Goal: Task Accomplishment & Management: Complete application form

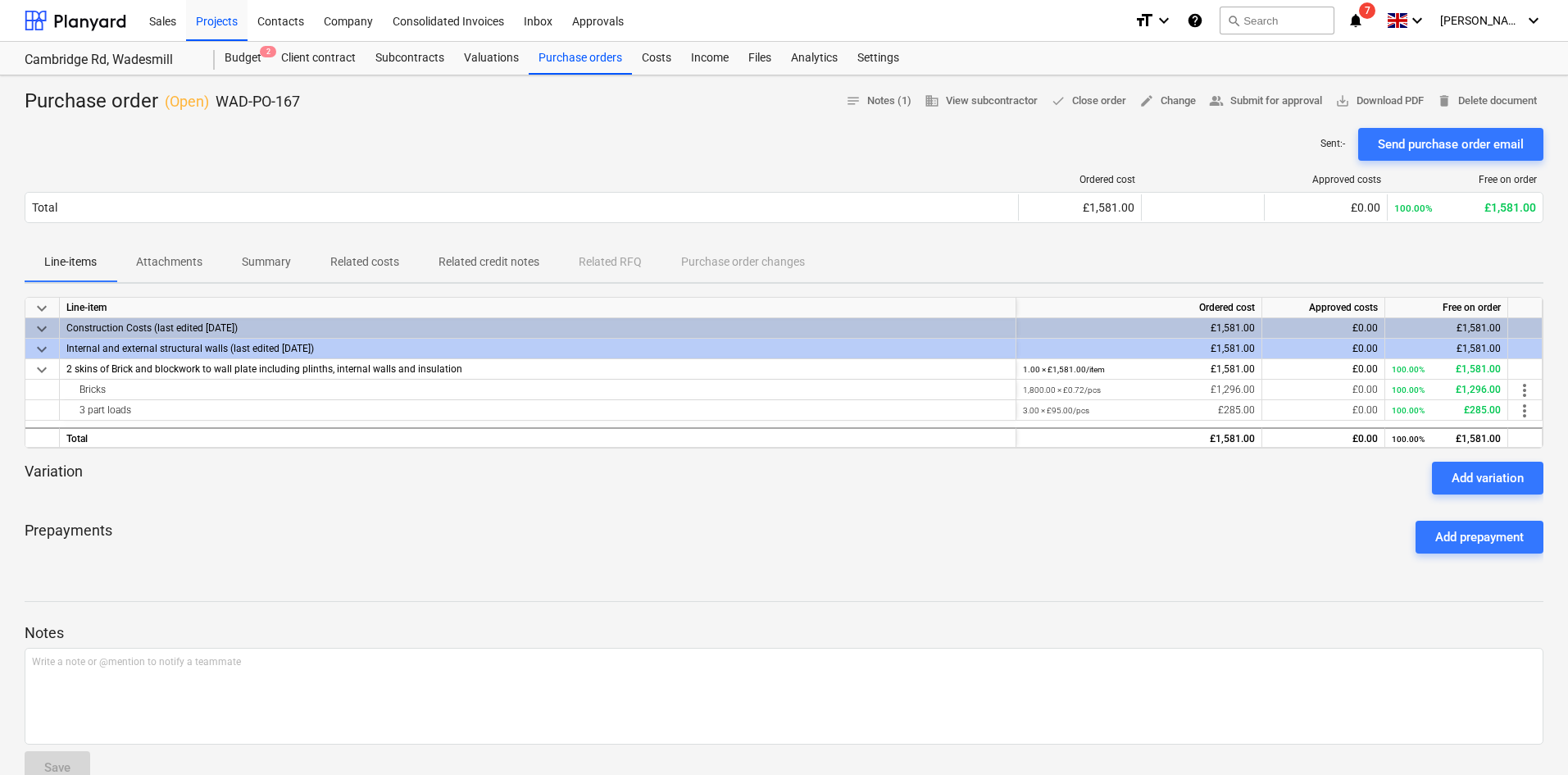
click at [561, 57] on div "Purchase orders" at bounding box center [580, 58] width 103 height 33
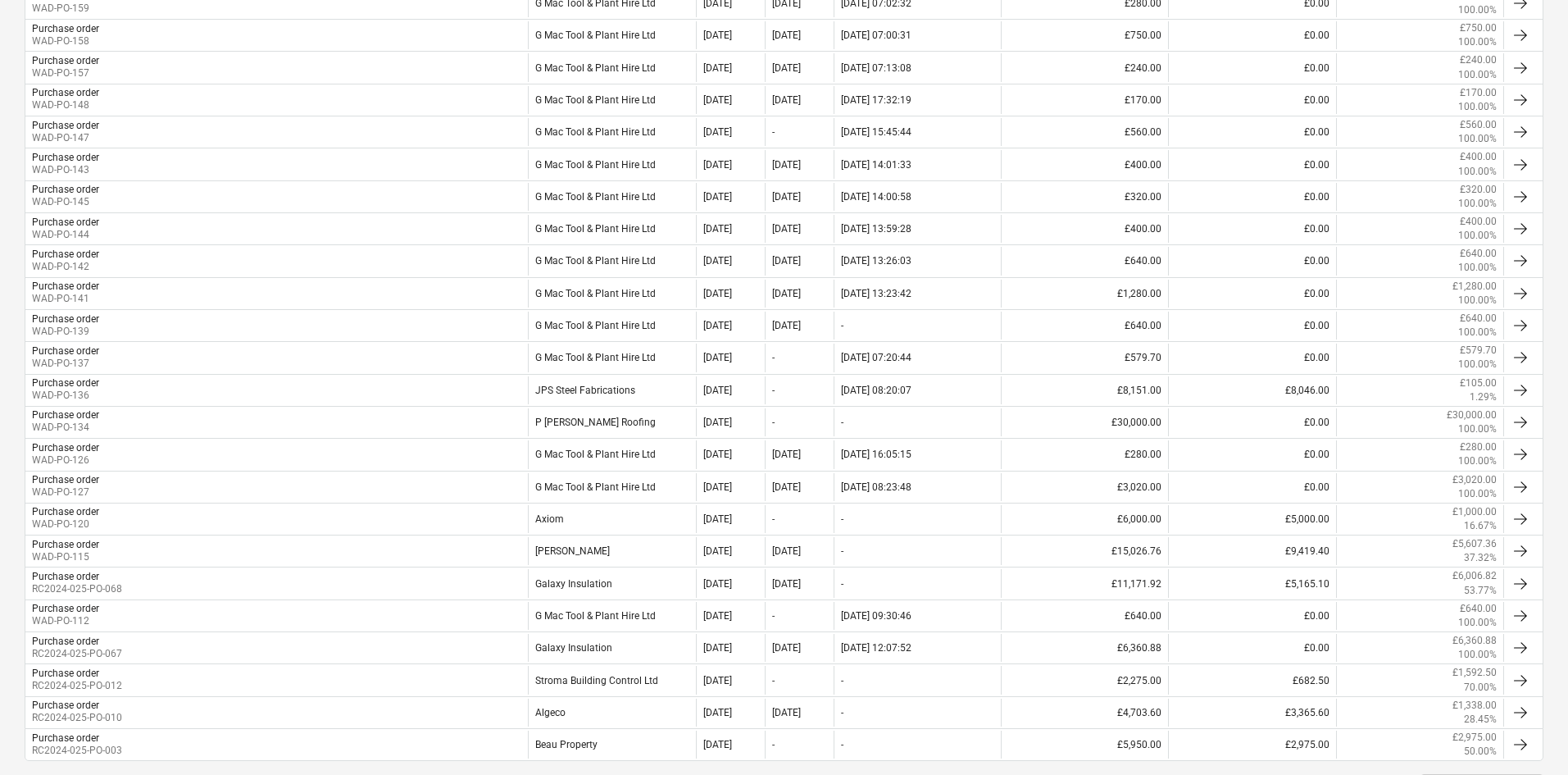
scroll to position [667, 0]
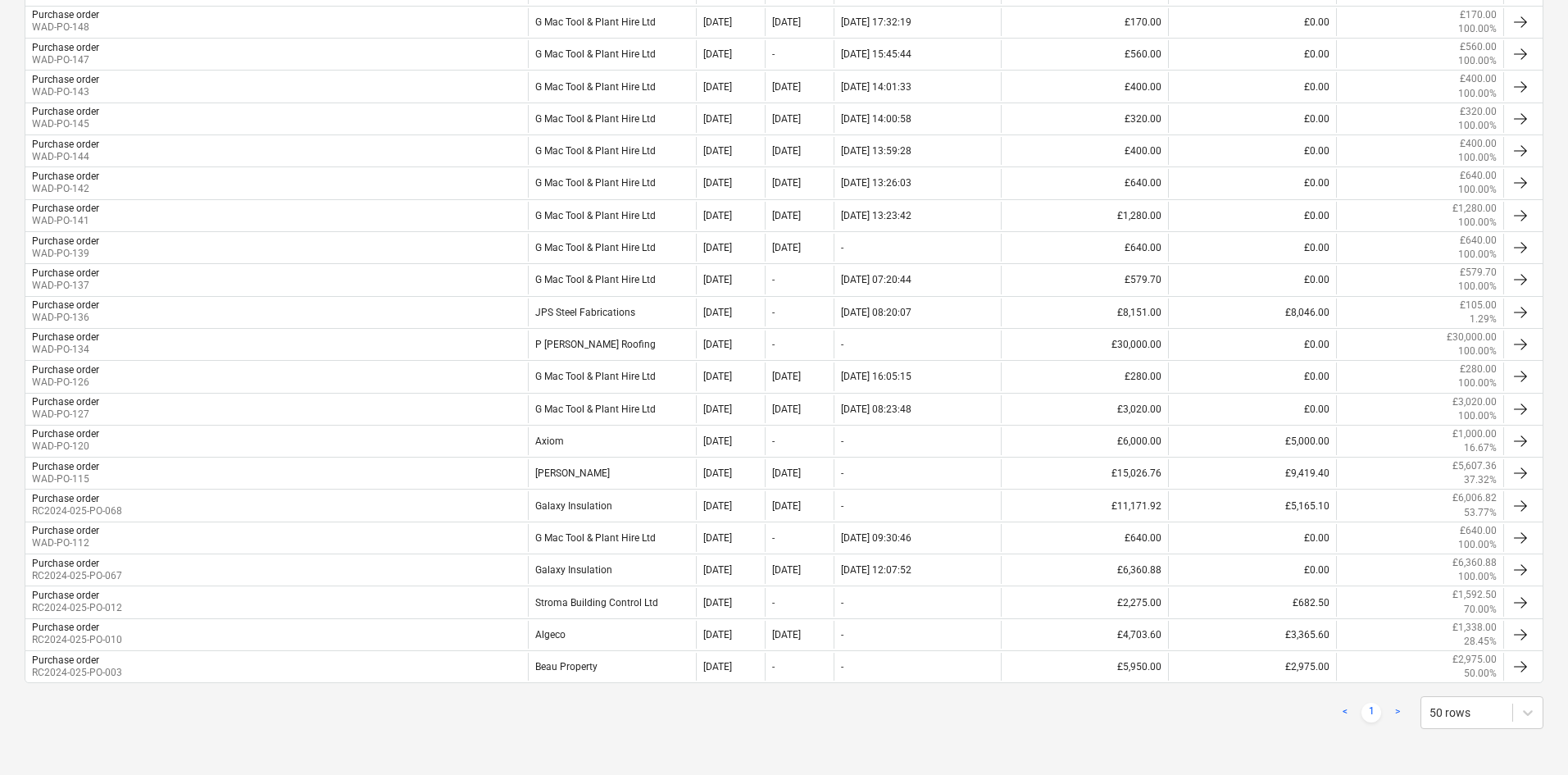
click at [203, 506] on div "Purchase order RC2024-025-PO-068" at bounding box center [277, 505] width 502 height 28
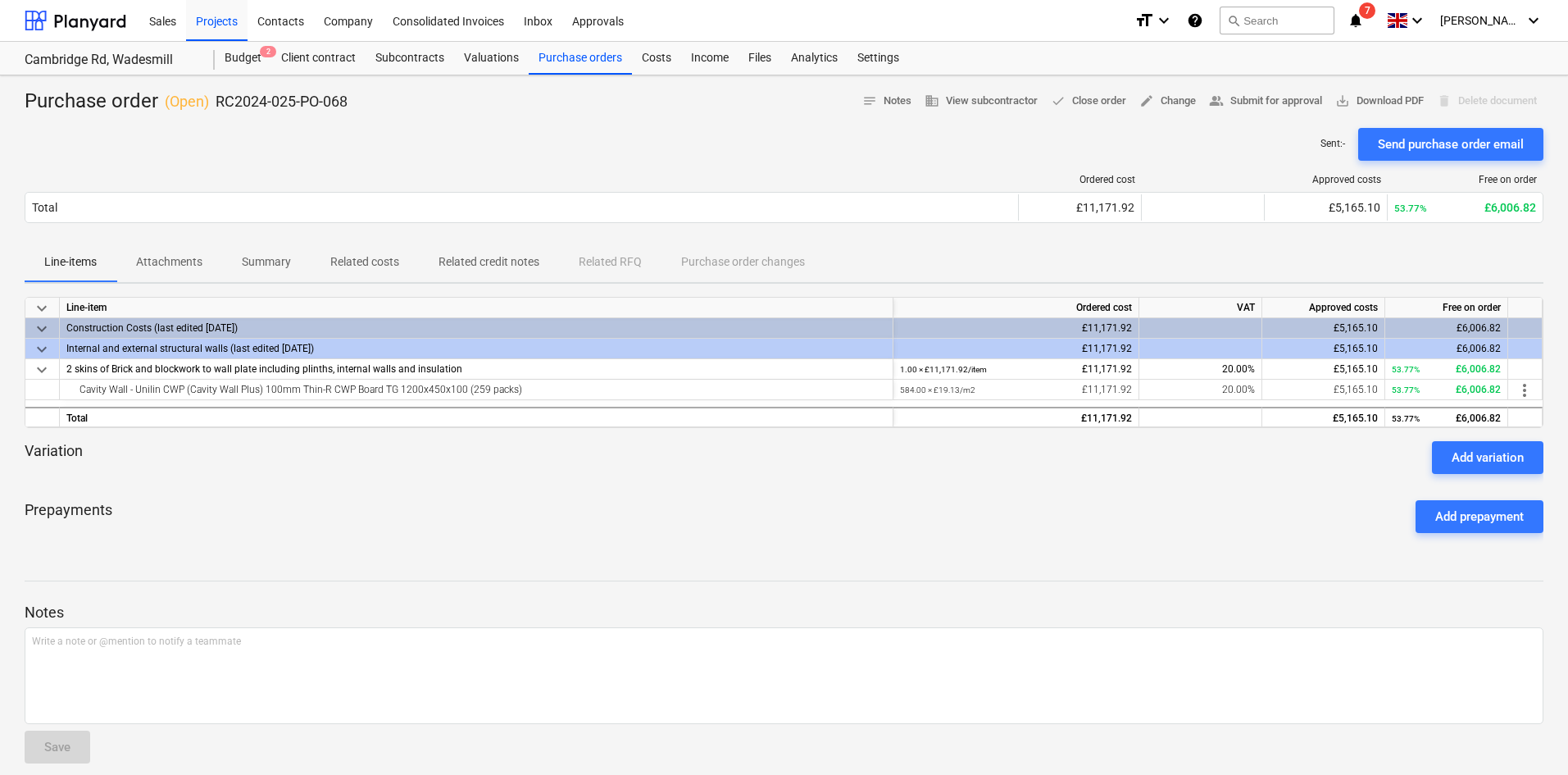
click at [87, 28] on div at bounding box center [75, 20] width 102 height 41
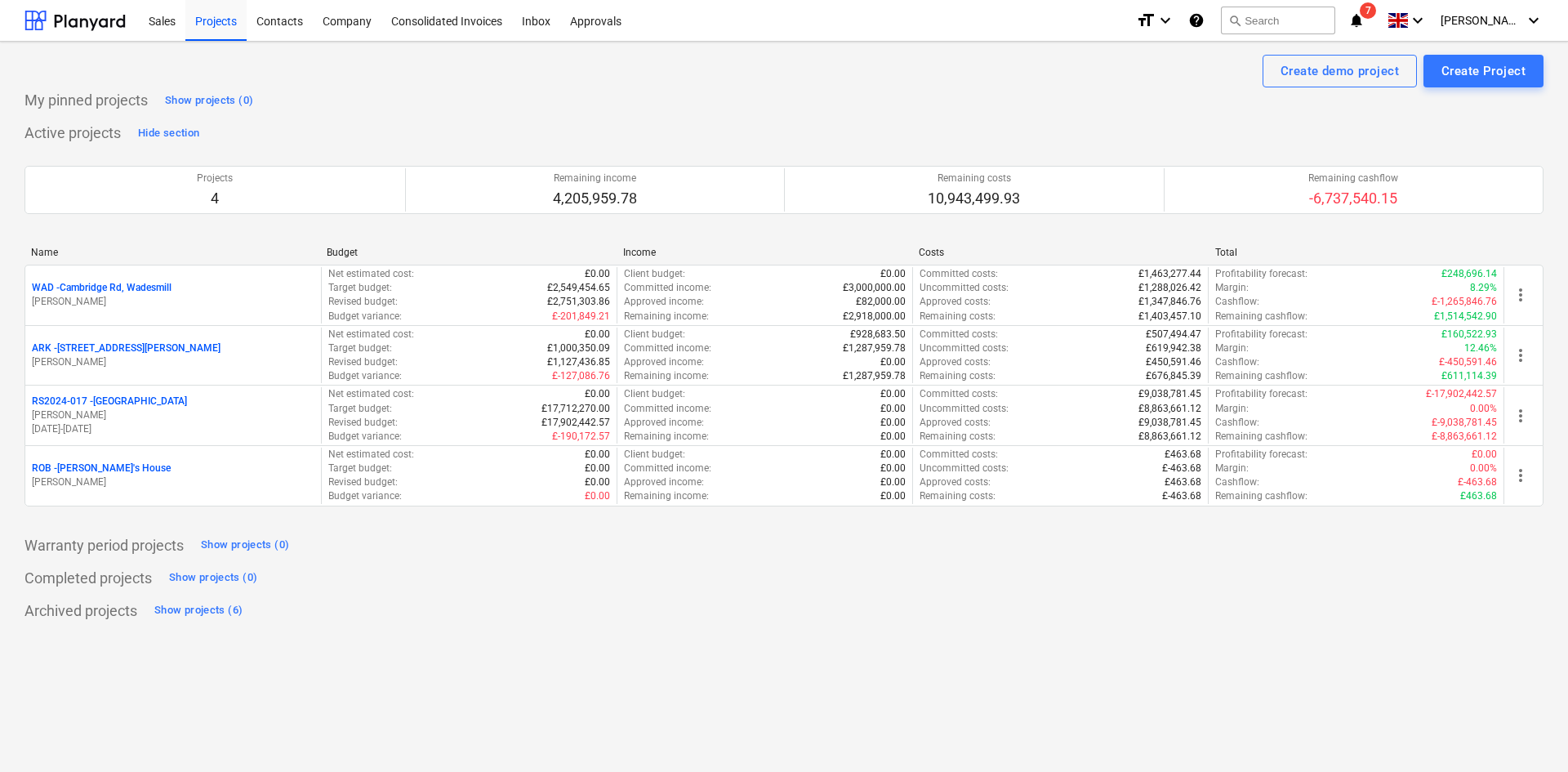
click at [244, 28] on div "Projects" at bounding box center [216, 19] width 62 height 41
click at [122, 353] on p "ARK - 2 Galley [PERSON_NAME]" at bounding box center [126, 348] width 189 height 14
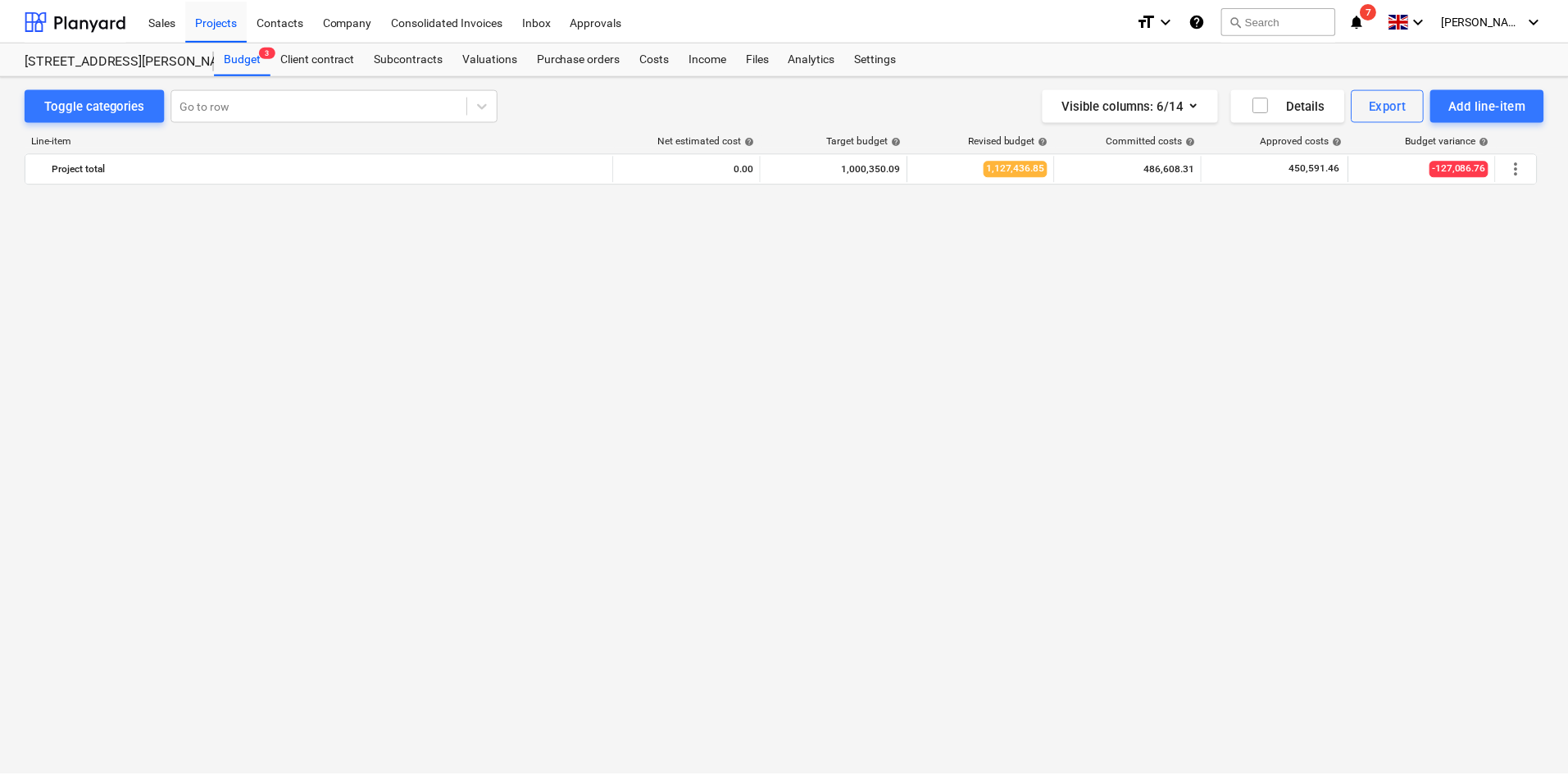
scroll to position [1341, 0]
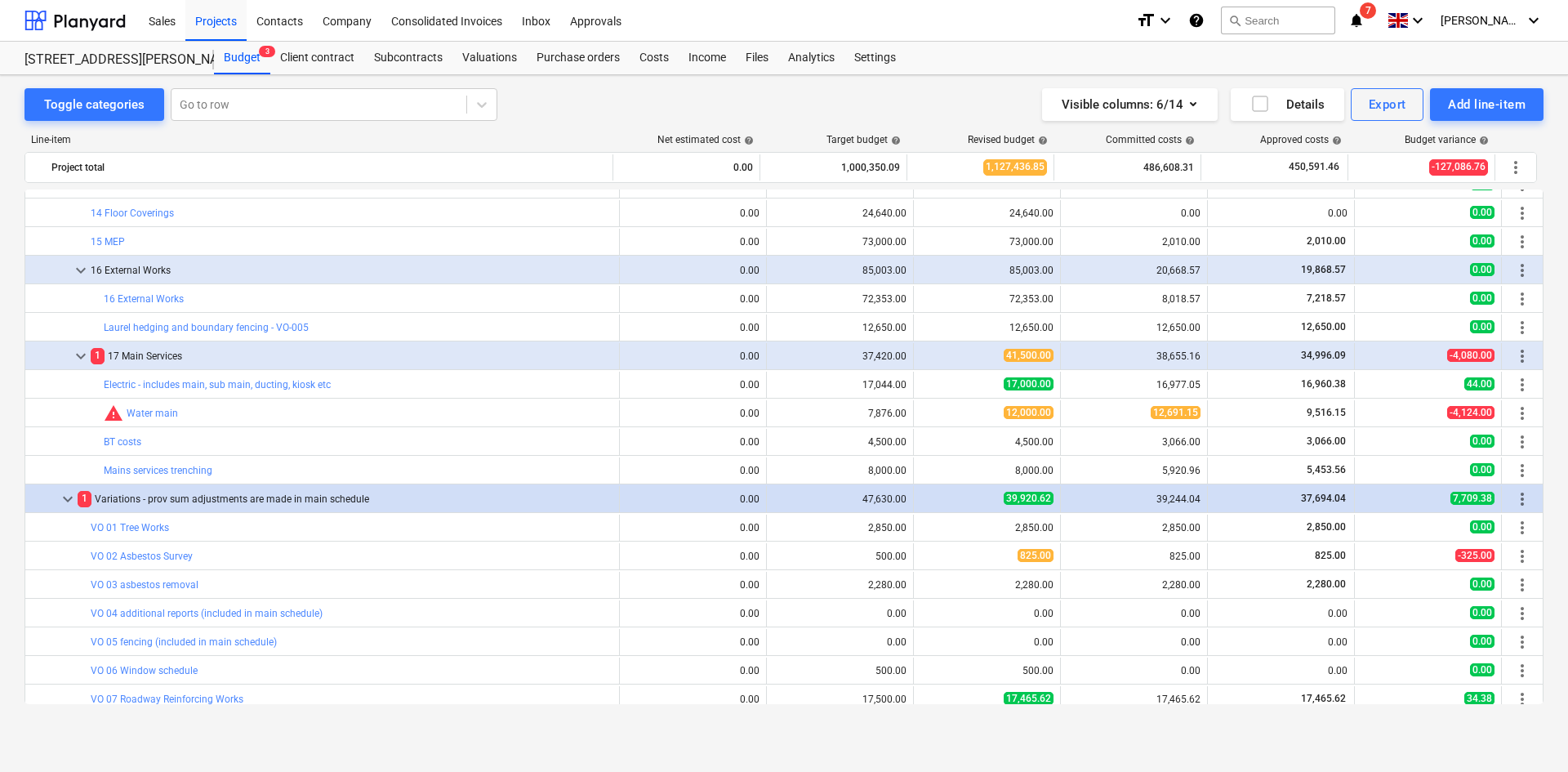
click at [590, 68] on div "Purchase orders" at bounding box center [578, 57] width 103 height 33
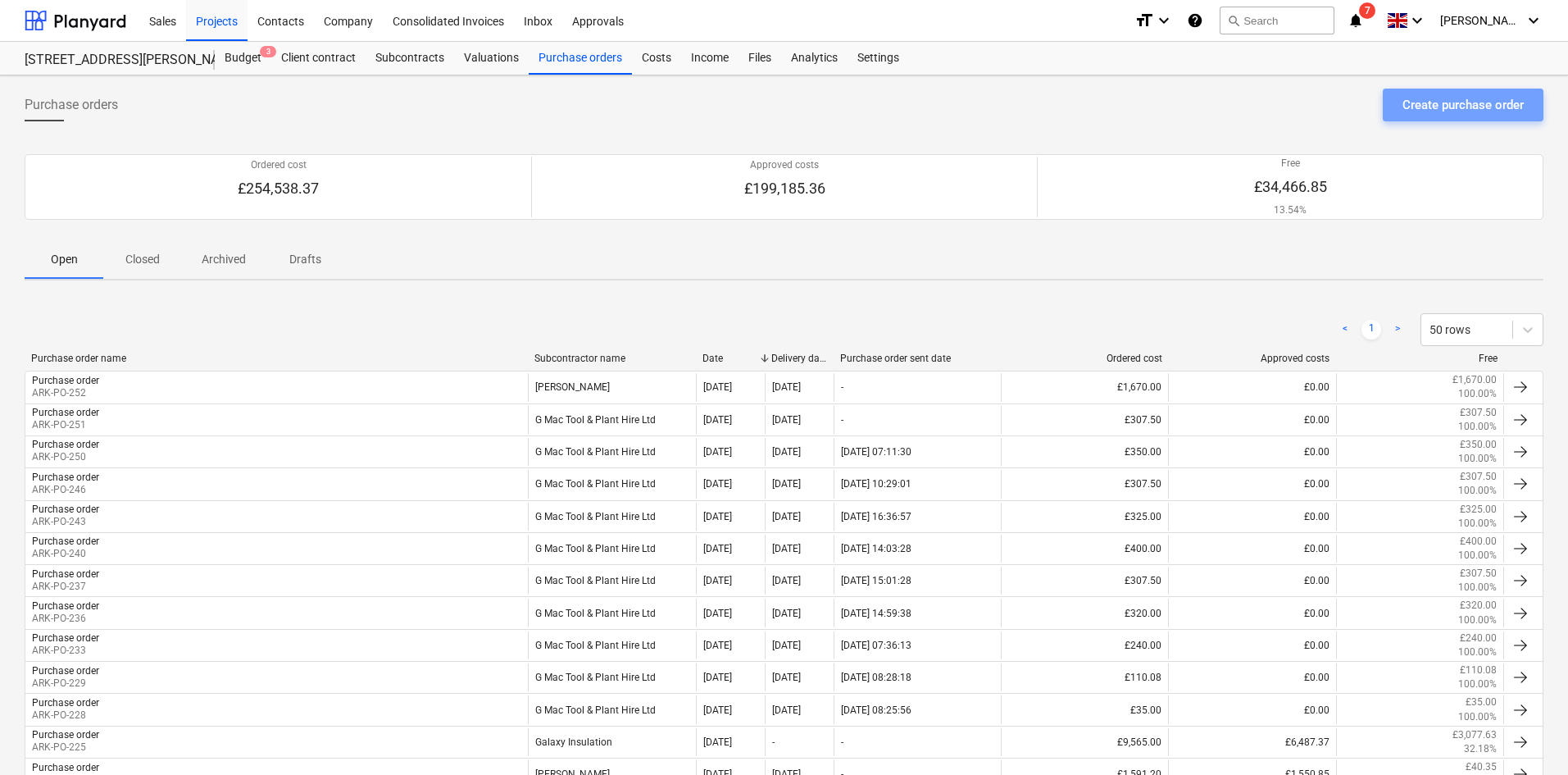
click at [1174, 109] on div "Create purchase order" at bounding box center [1463, 105] width 121 height 21
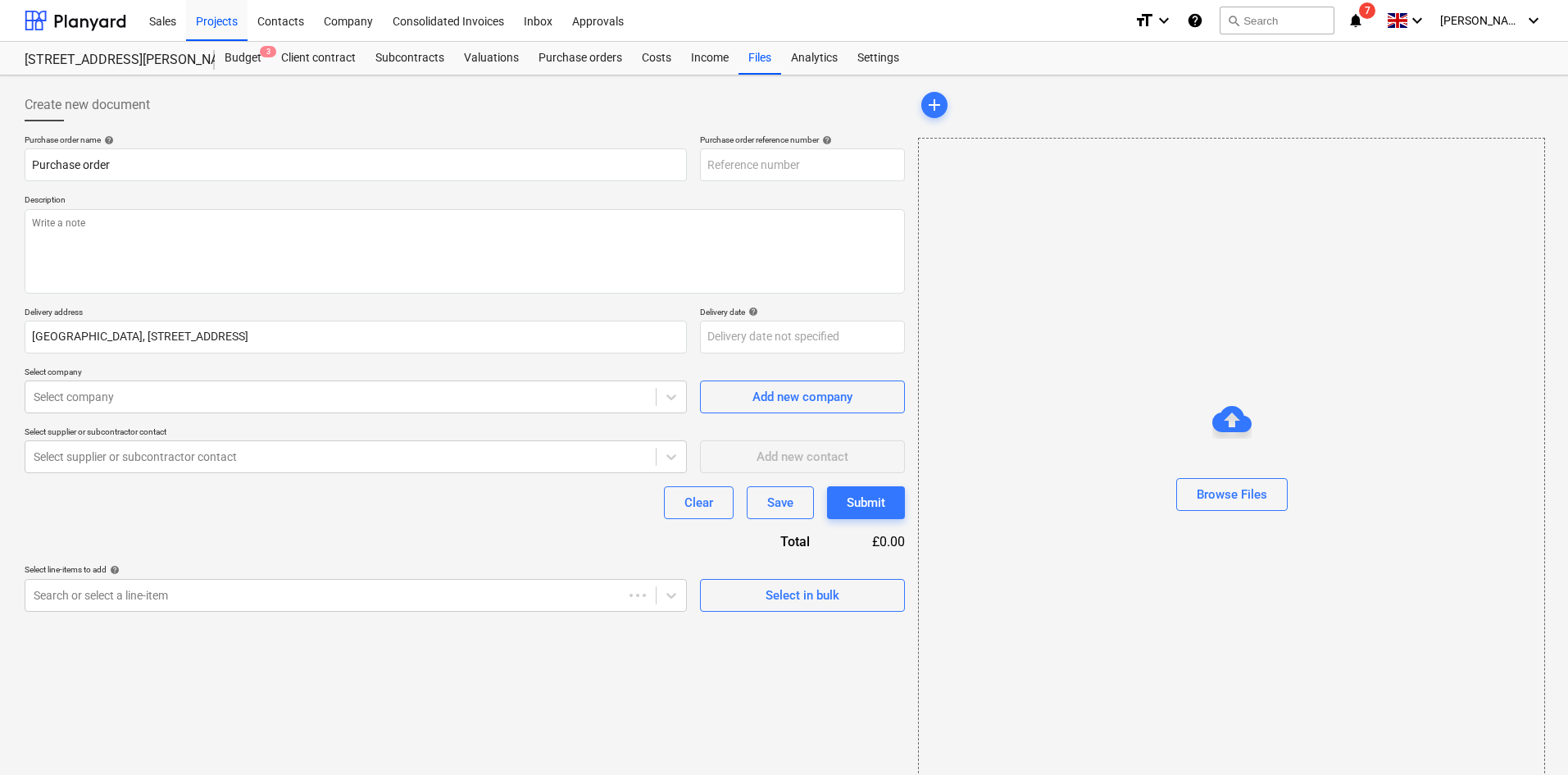
type textarea "x"
type input "ARK-PO-254"
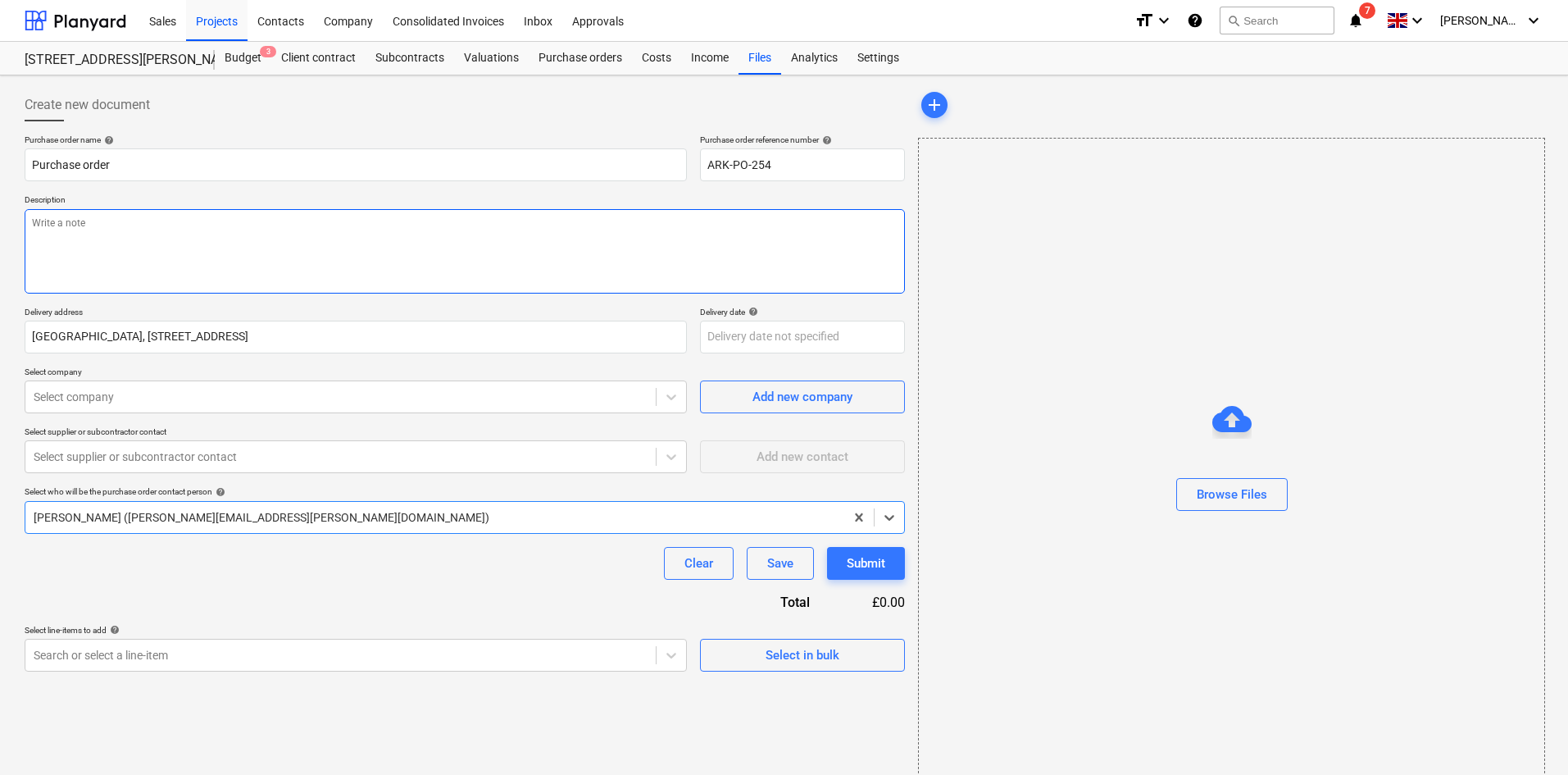
click at [348, 241] on textarea at bounding box center [465, 250] width 881 height 84
type textarea "x"
type textarea "5"
type textarea "x"
type textarea "5T"
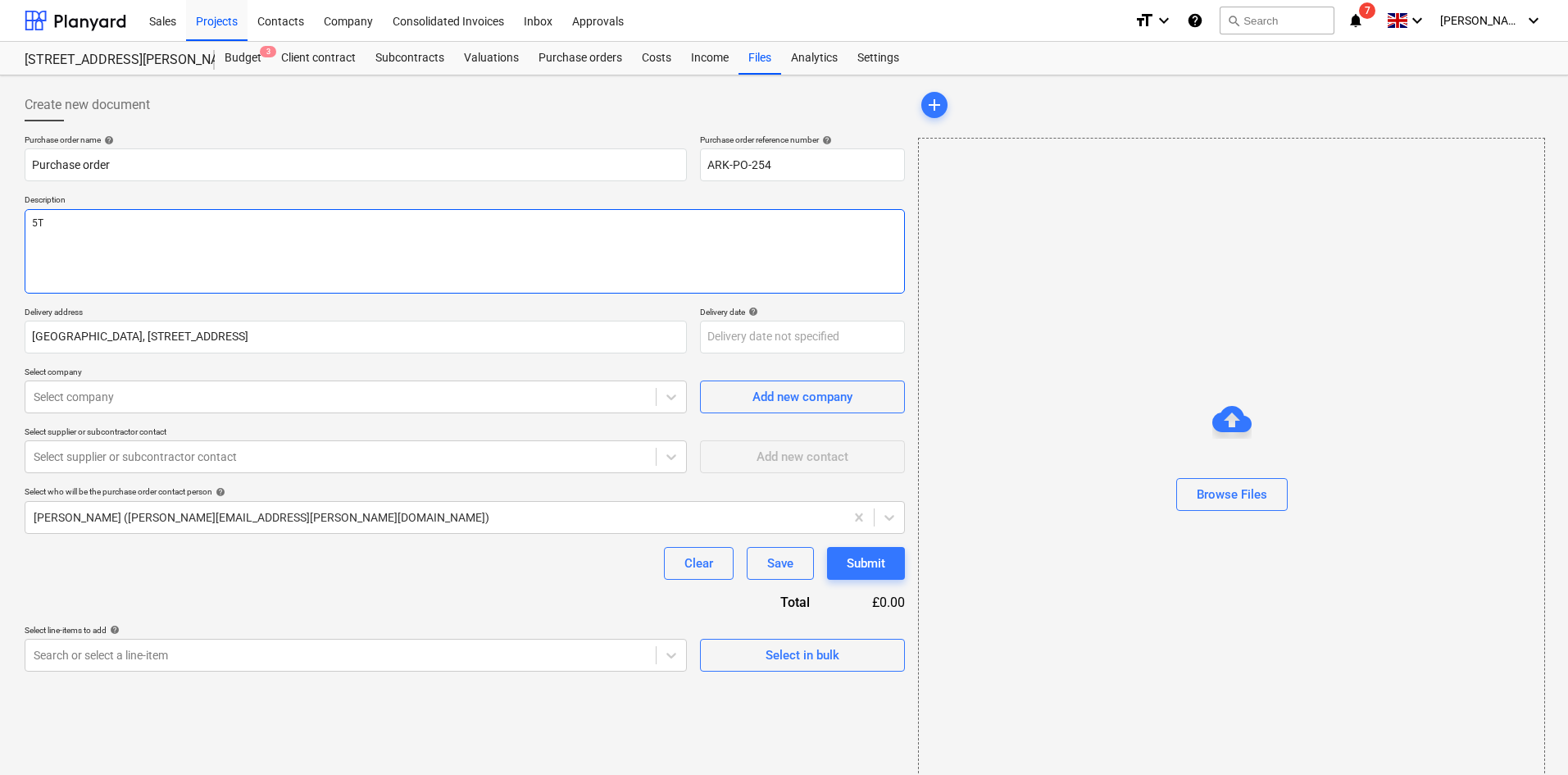
type textarea "x"
type textarea "5T"
type textarea "x"
type textarea "5T o"
type textarea "x"
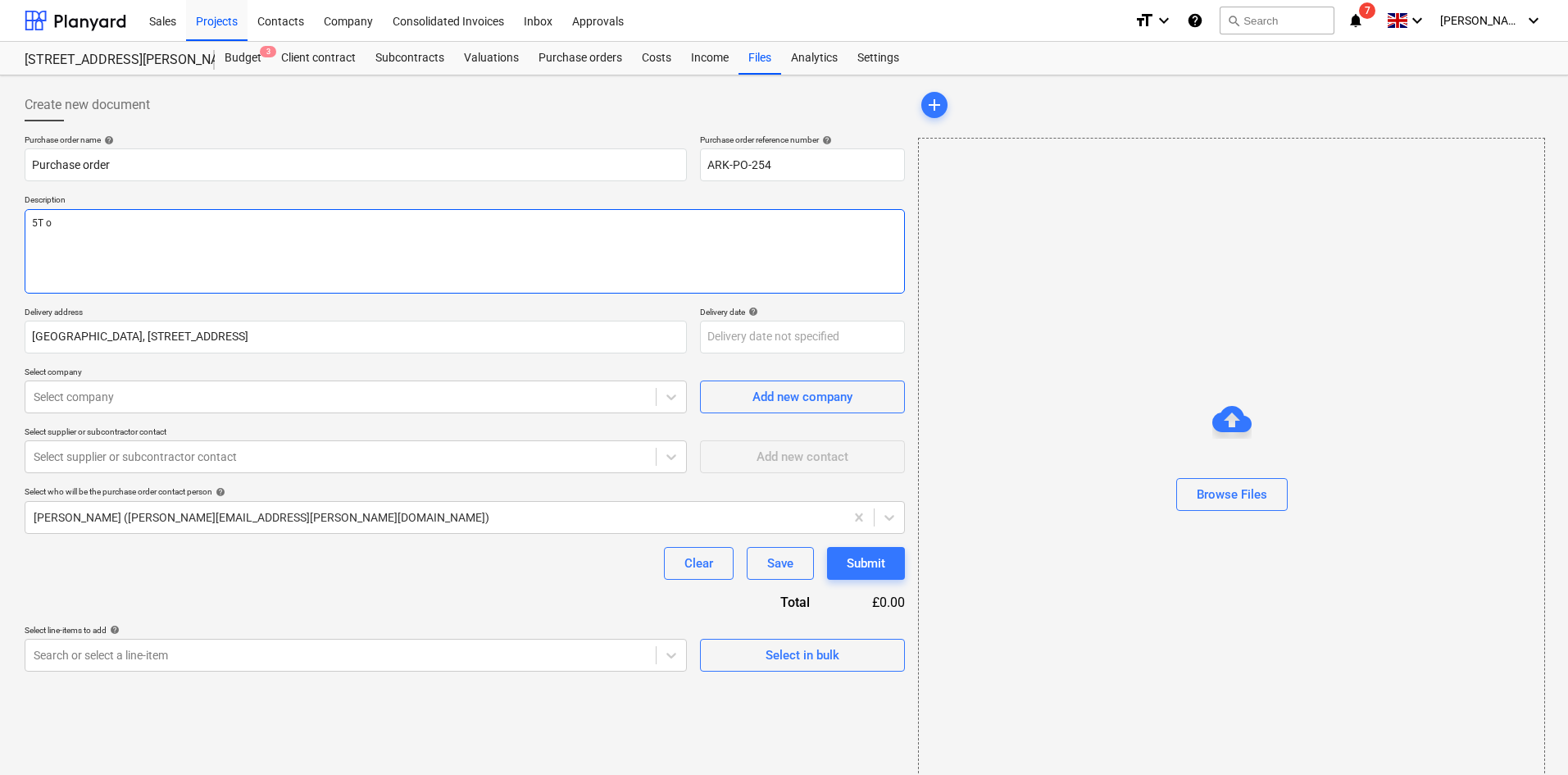
type textarea "5T of"
type textarea "x"
type textarea "5T of"
type textarea "x"
type textarea "5T of B"
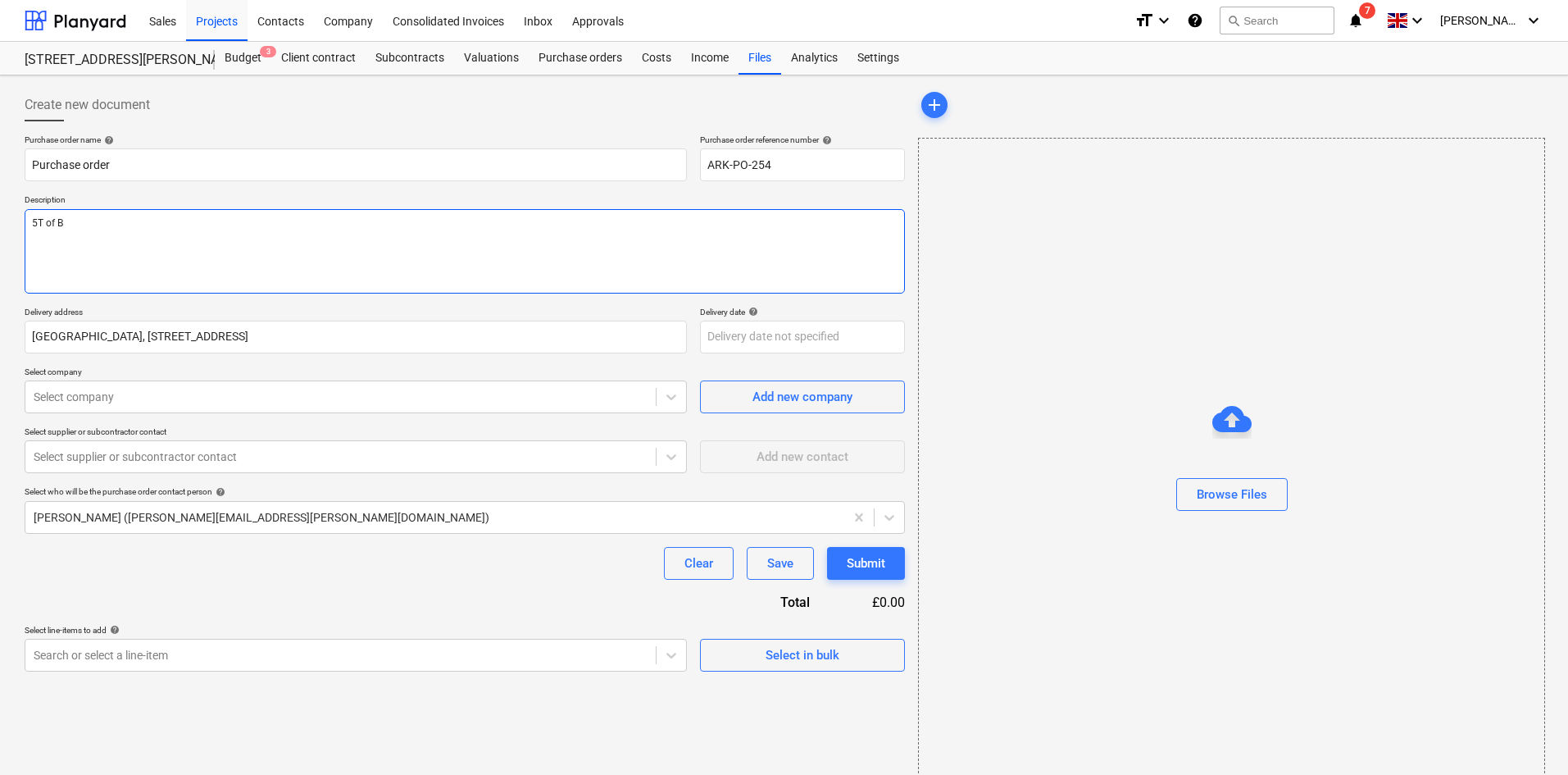
type textarea "x"
type textarea "5T of Bu"
type textarea "x"
type textarea "5T of [PERSON_NAME]"
type textarea "x"
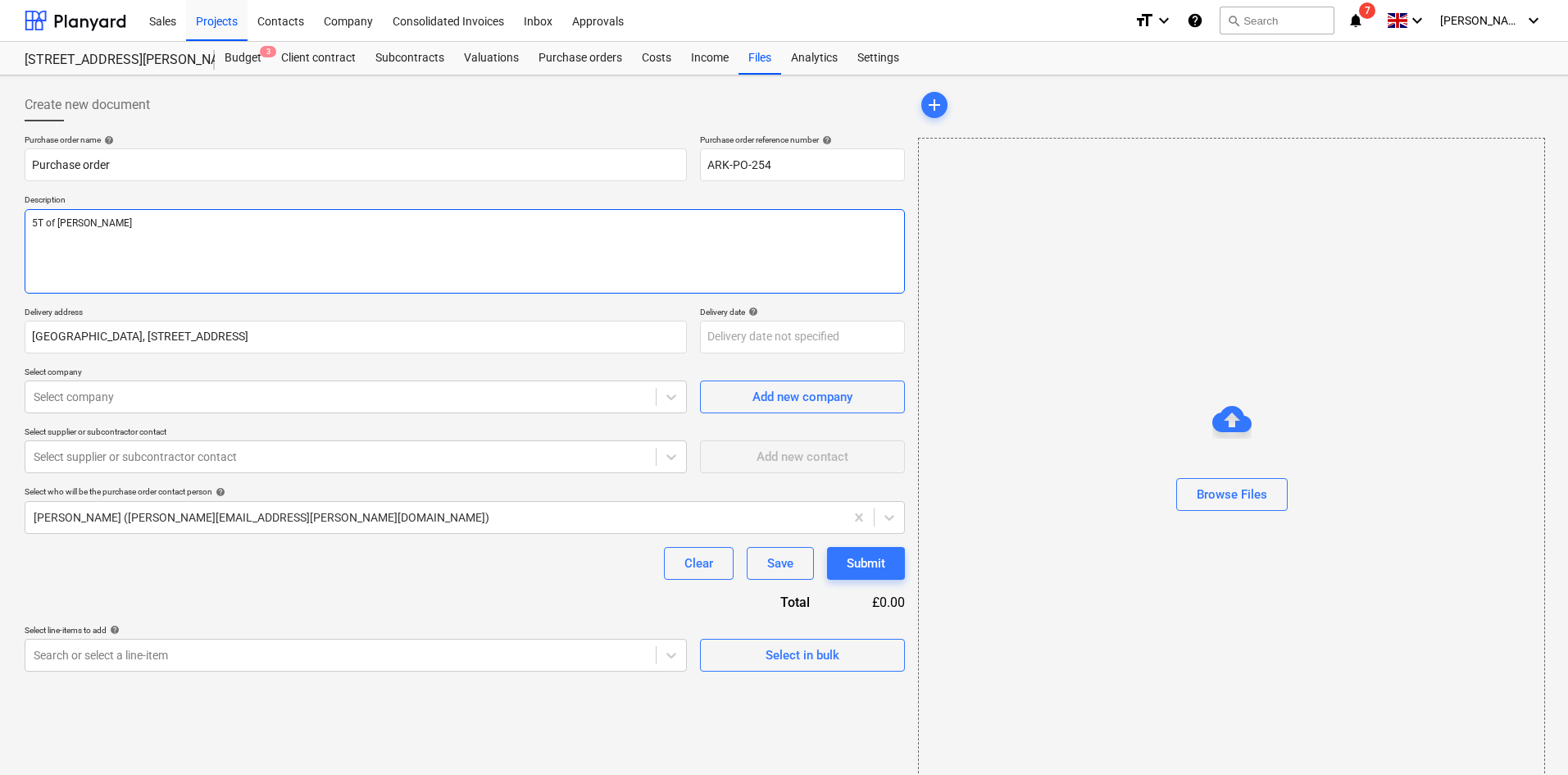
type textarea "5T of Buil"
type textarea "x"
type textarea "5T of Build"
type textarea "x"
type textarea "5T of Buildi"
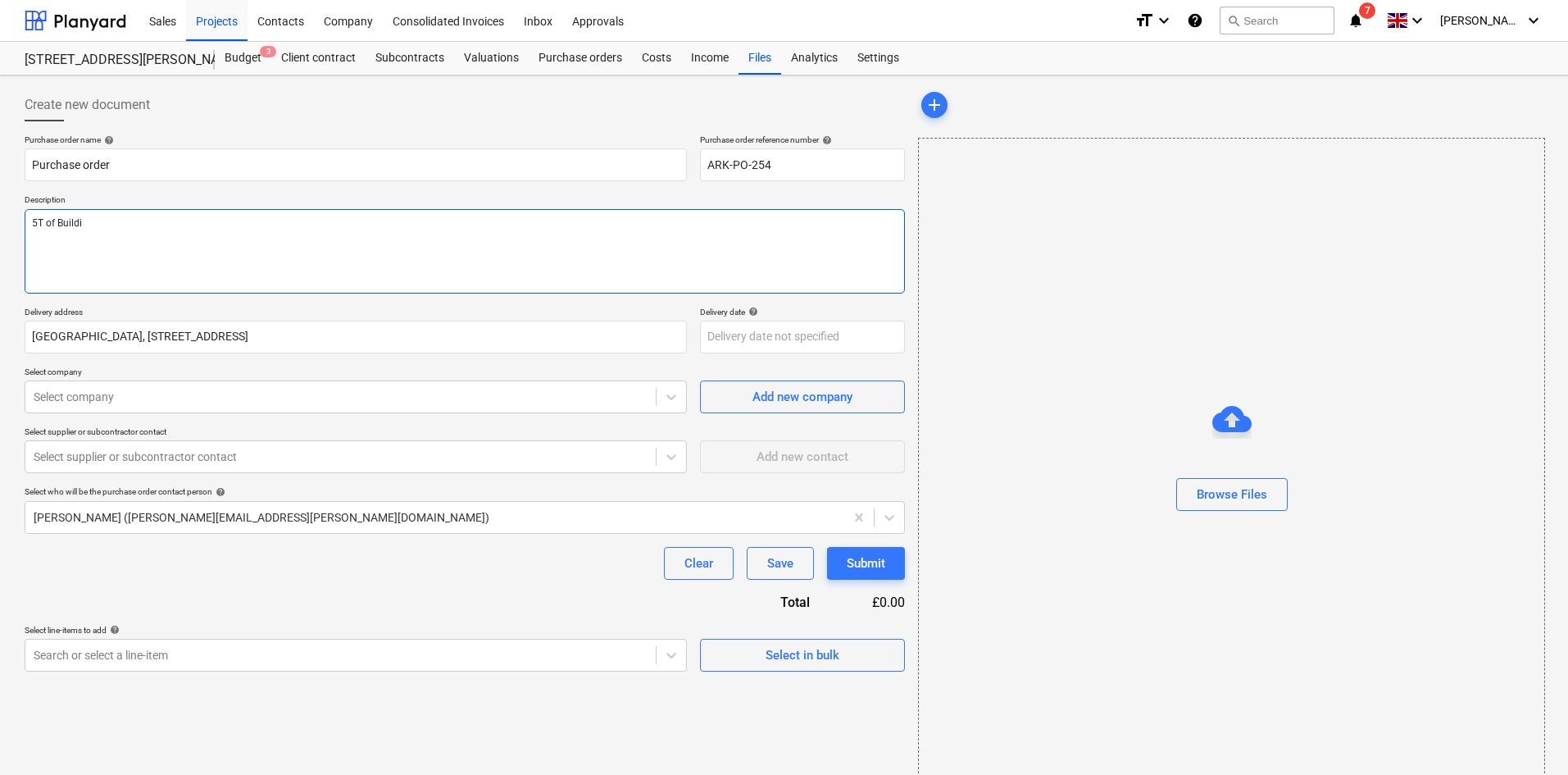
type textarea "x"
type textarea "5T of Buildin"
type textarea "x"
type textarea "5T of Building"
type textarea "x"
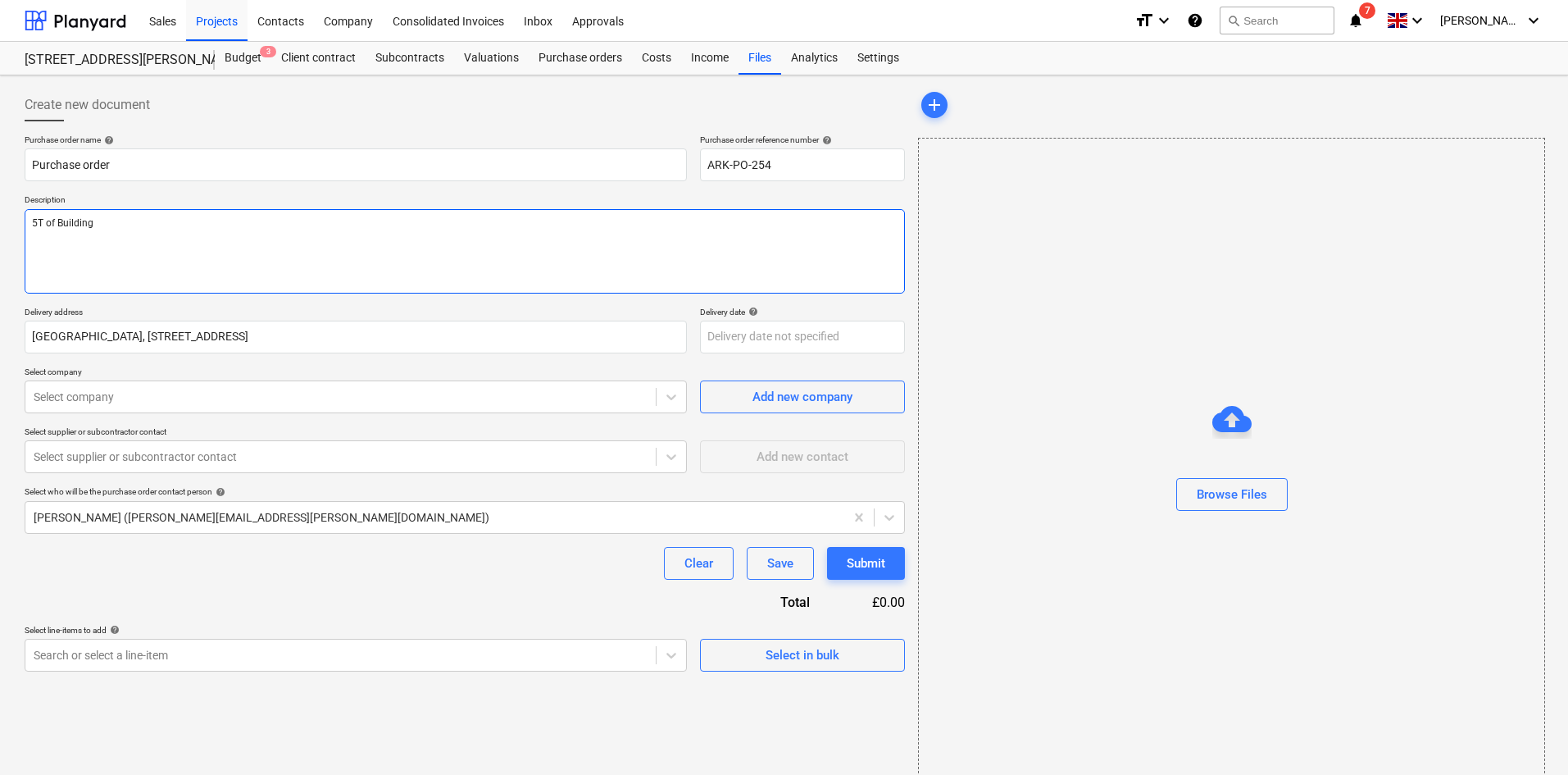
type textarea "5T of Building"
type textarea "x"
type textarea "5T of Building S"
type textarea "x"
type textarea "5T of Building Sa"
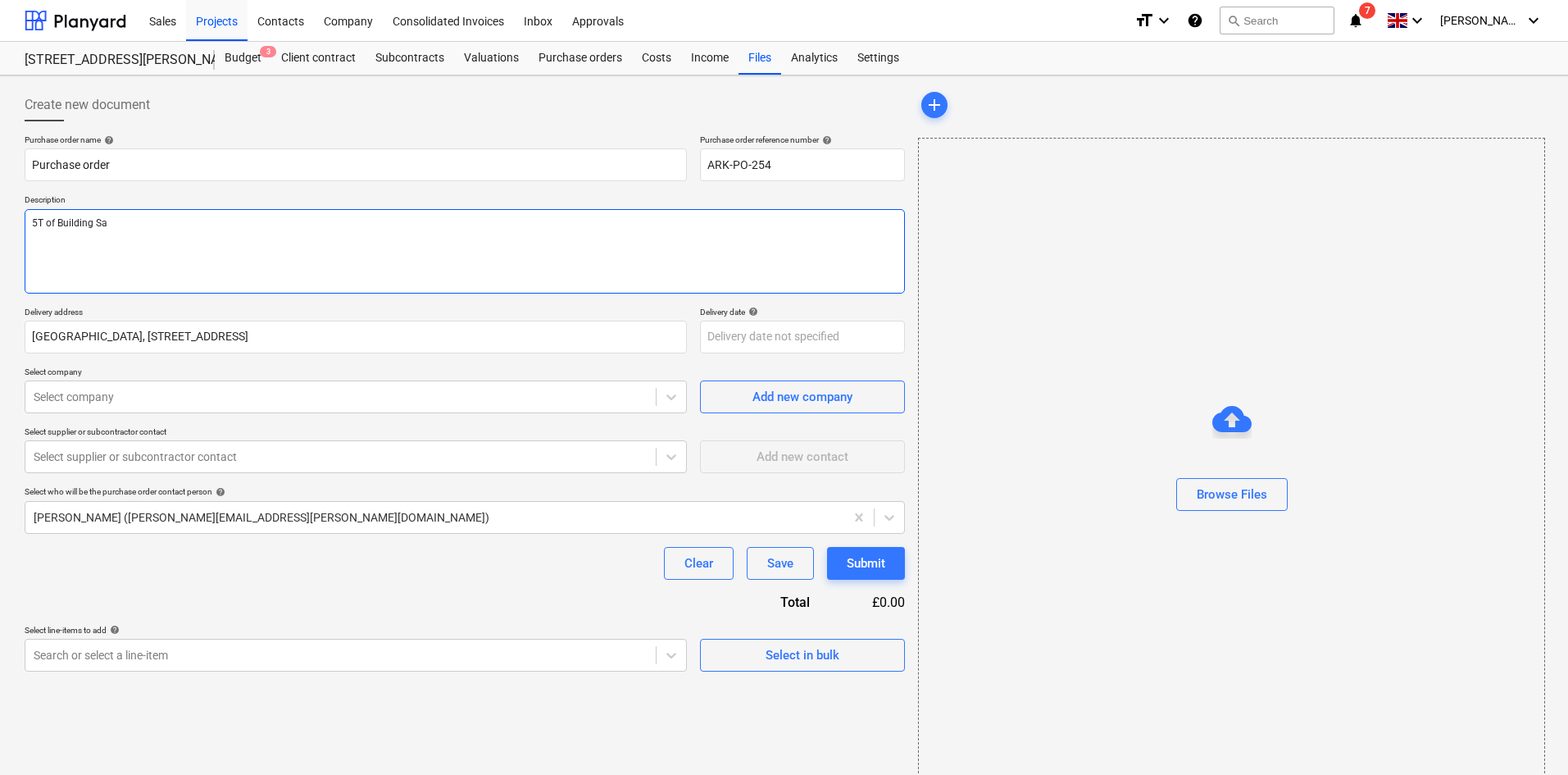
type textarea "x"
type textarea "5T of Building Sand"
type textarea "x"
type textarea "5T of Building Sand"
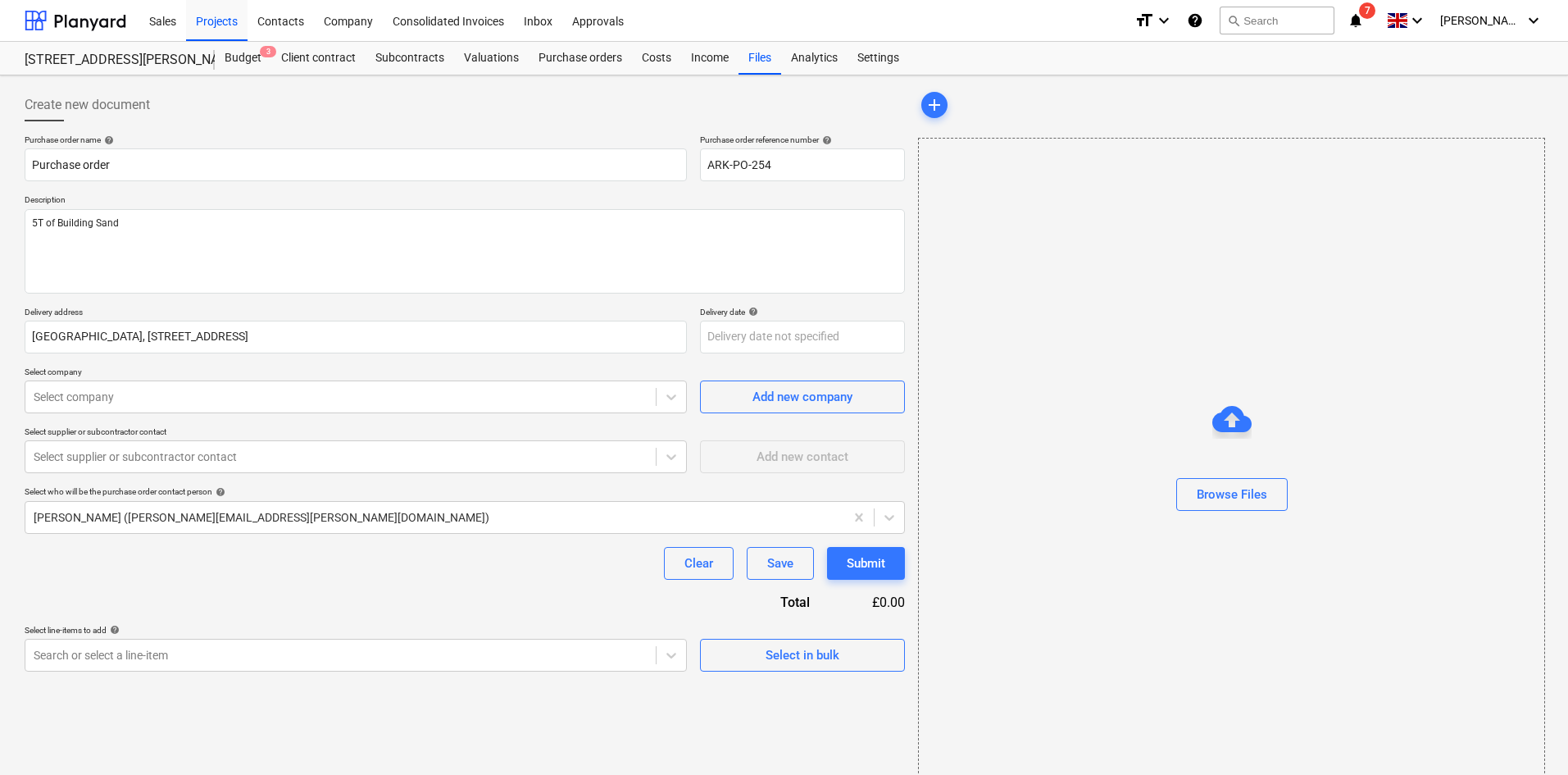
type textarea "x"
click at [273, 393] on div at bounding box center [340, 396] width 614 height 17
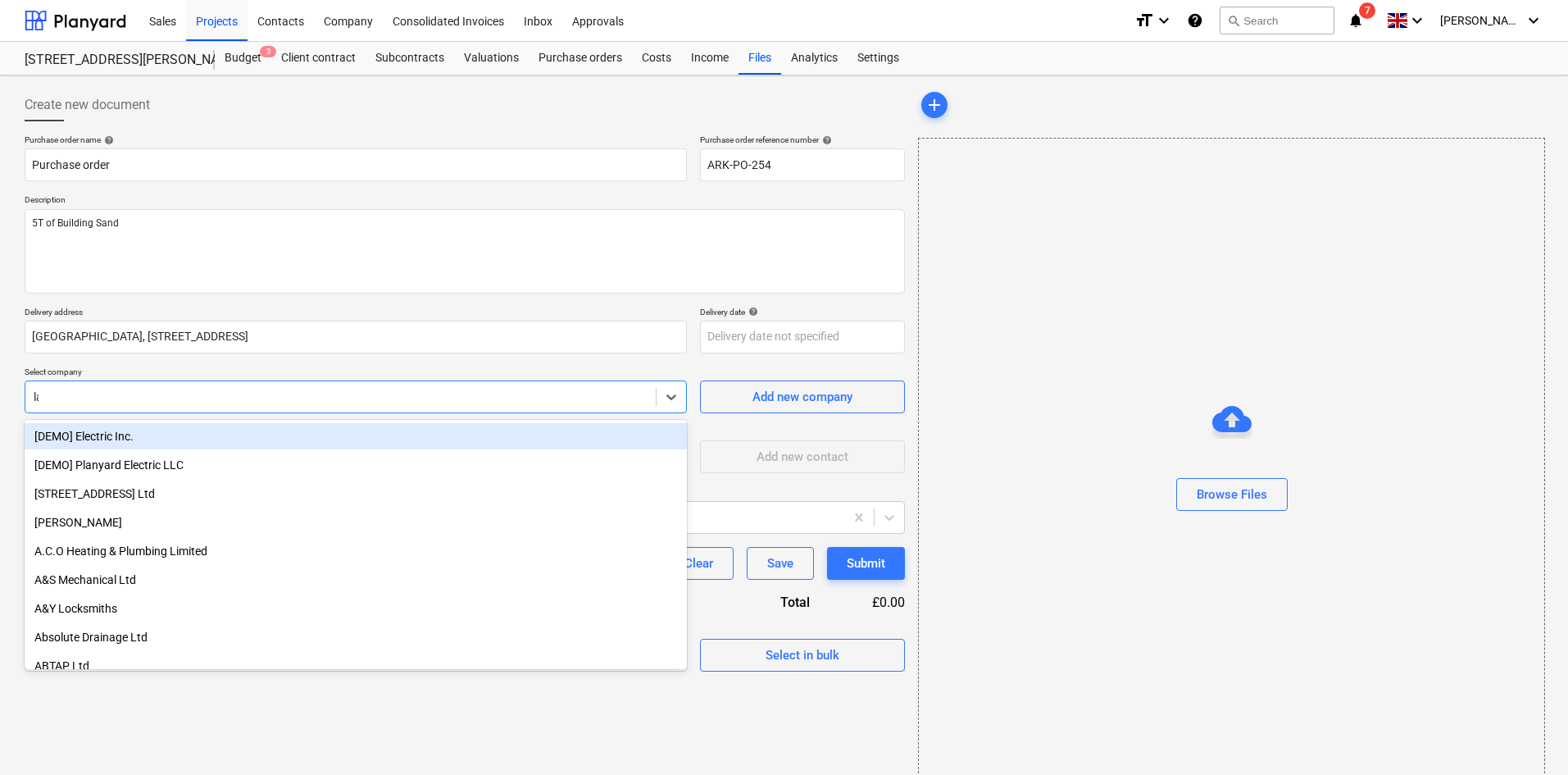
type input "law"
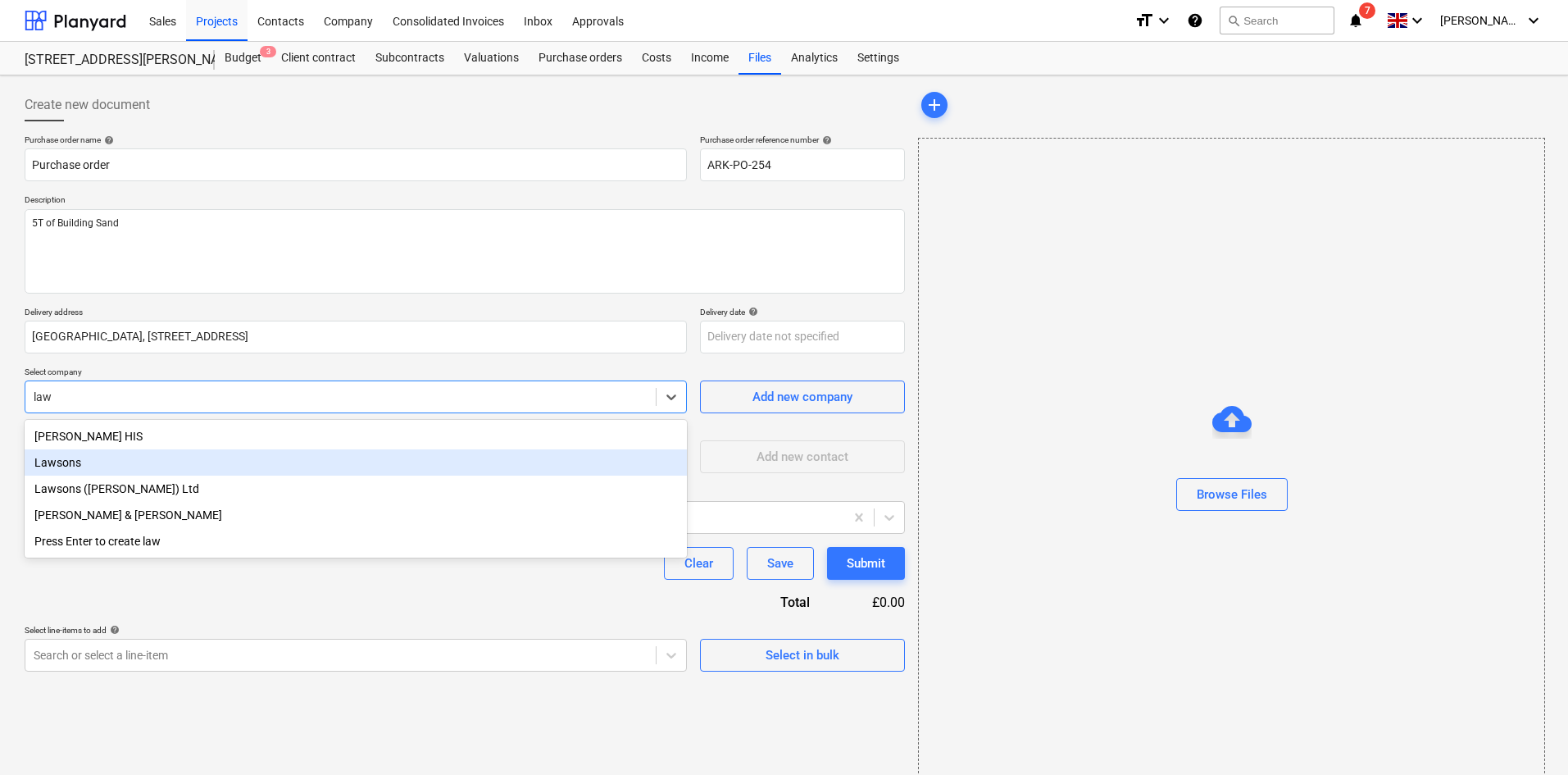
click at [196, 455] on div "Lawsons" at bounding box center [356, 463] width 662 height 27
type textarea "x"
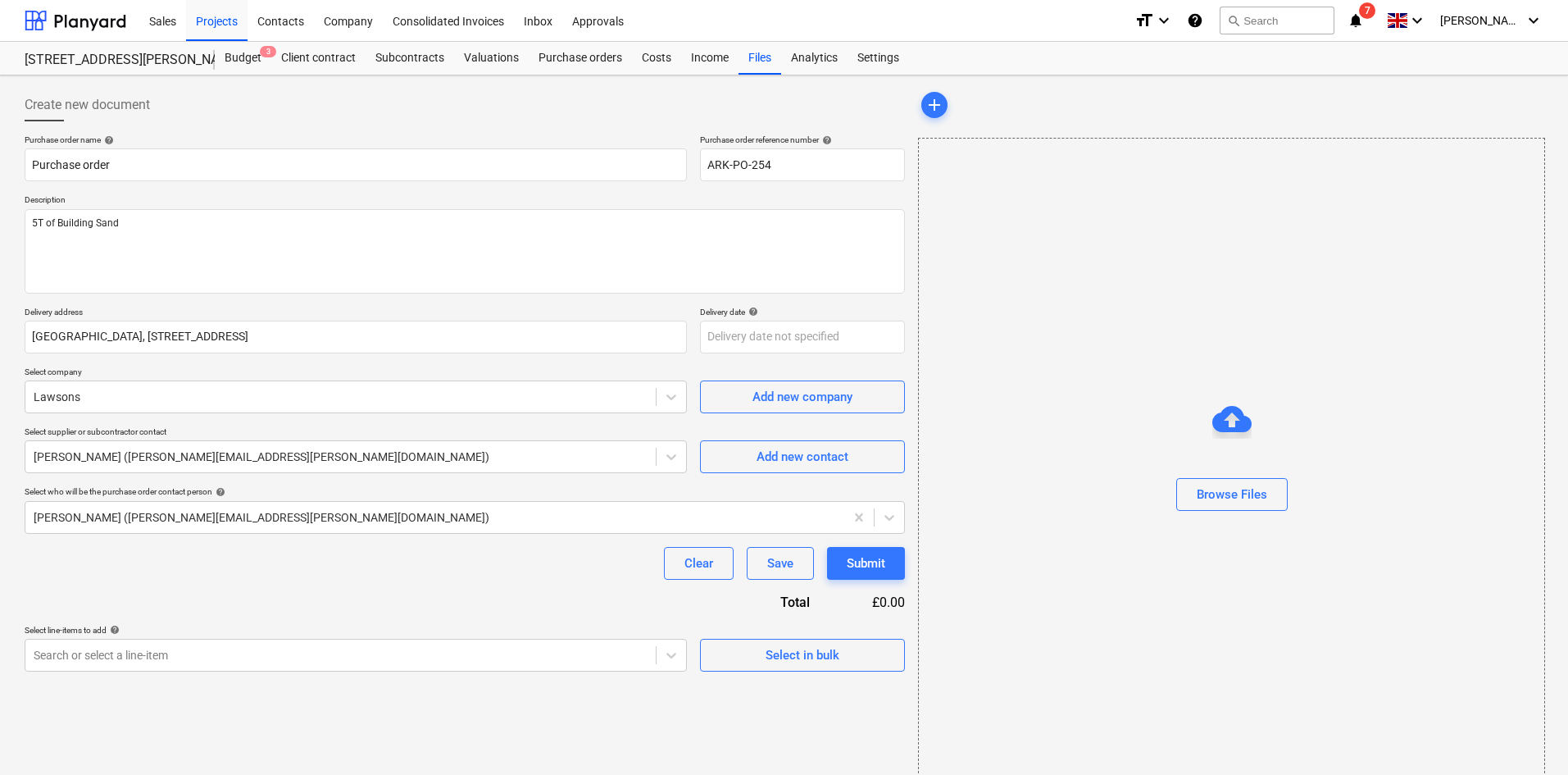
click at [272, 569] on div "Clear Save Submit" at bounding box center [465, 563] width 881 height 33
click at [810, 343] on body "Sales Projects Contacts Company Consolidated Invoices Inbox Approvals format_si…" at bounding box center [784, 388] width 1568 height 775
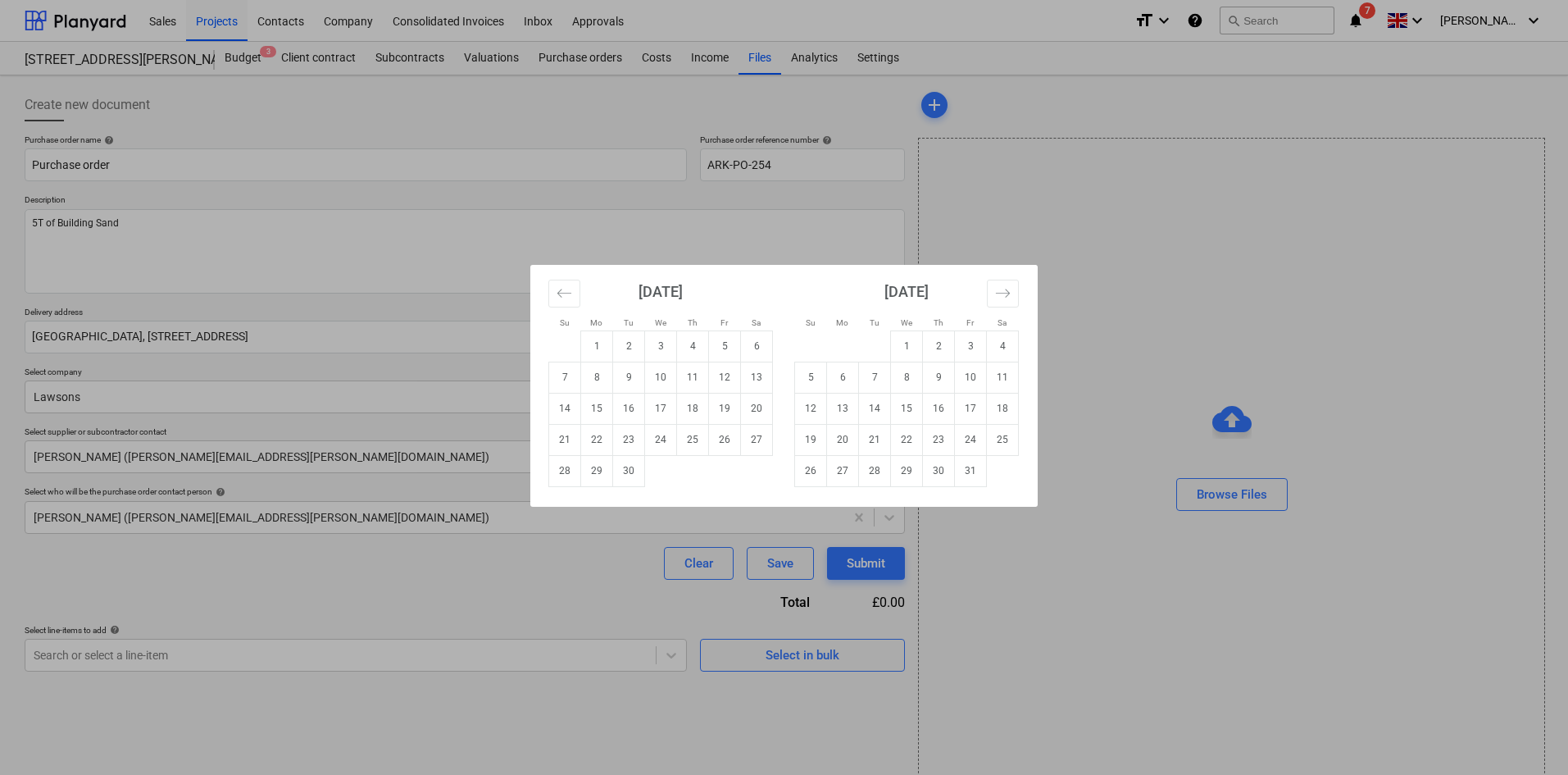
click at [724, 385] on td "12" at bounding box center [725, 377] width 32 height 31
type textarea "x"
type input "[DATE]"
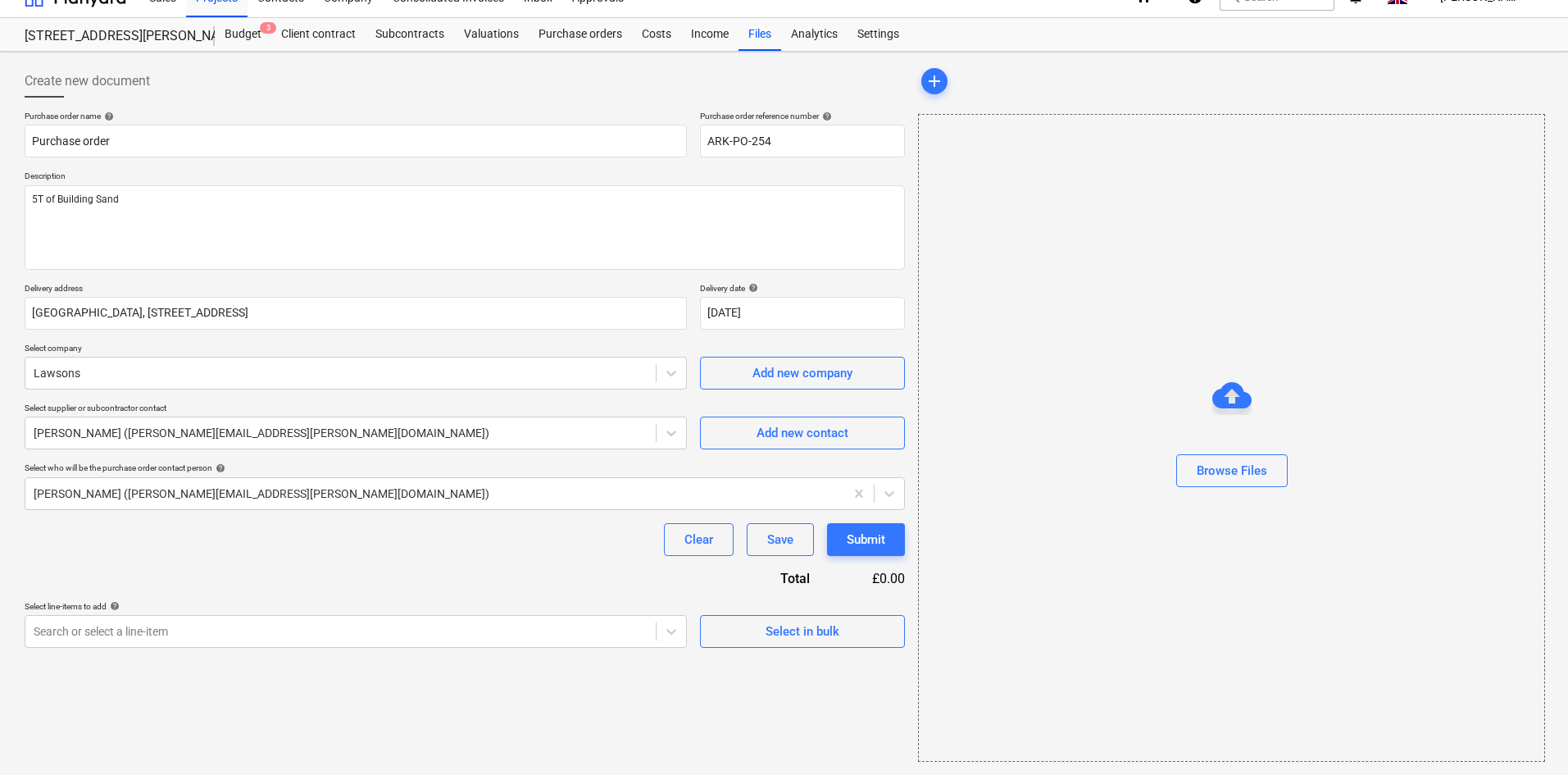
click at [272, 640] on body "Sales Projects Contacts Company Consolidated Invoices Inbox Approvals format_si…" at bounding box center [784, 364] width 1568 height 775
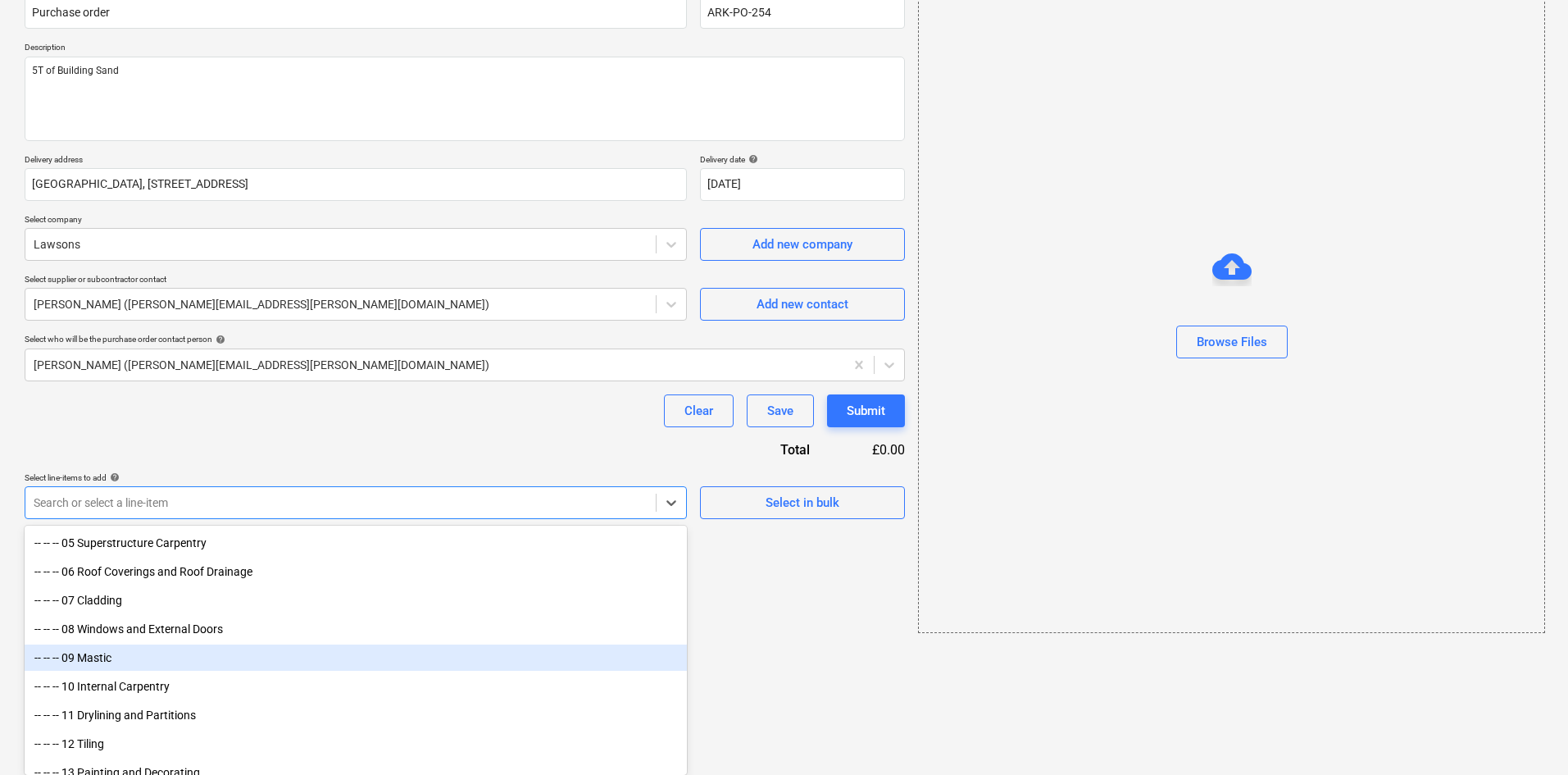
scroll to position [1148, 0]
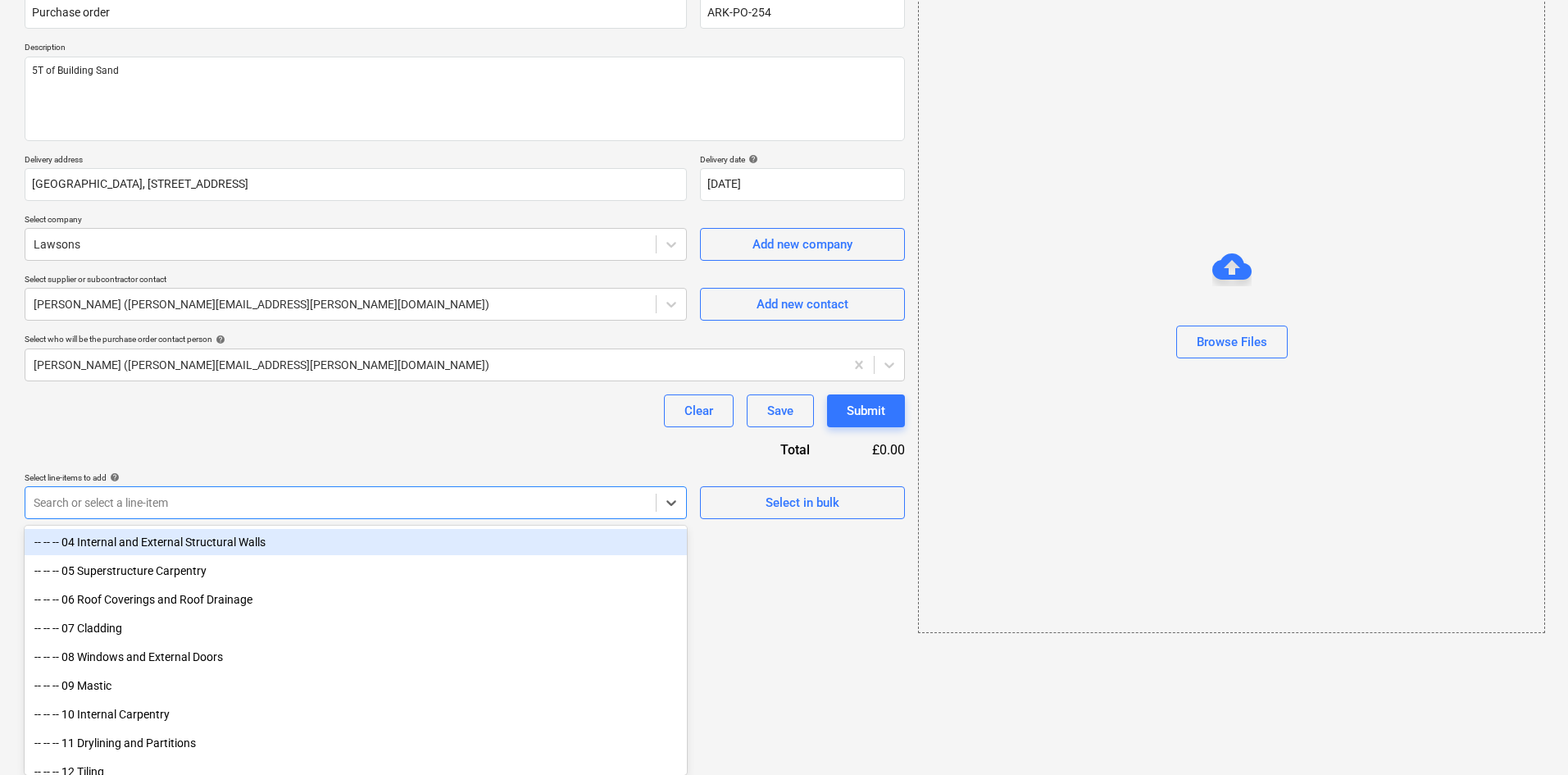
click at [257, 549] on div "-- -- -- 04 Internal and External Structural Walls" at bounding box center [356, 542] width 662 height 27
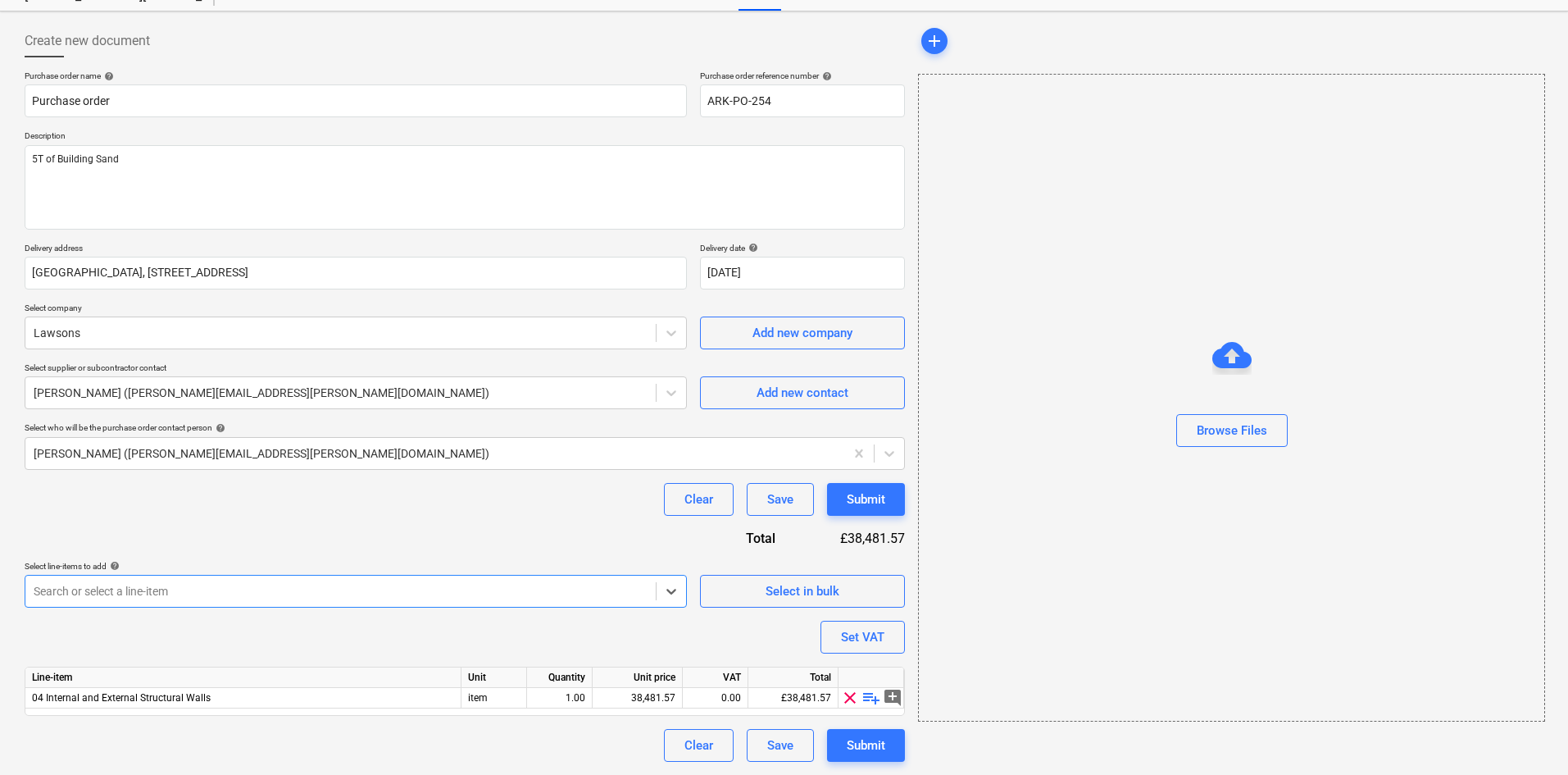
scroll to position [64, 0]
click at [395, 519] on div "Purchase order name help Purchase order Purchase order reference number help AR…" at bounding box center [465, 416] width 881 height 691
click at [874, 676] on span "playlist_add" at bounding box center [871, 698] width 19 height 19
type textarea "x"
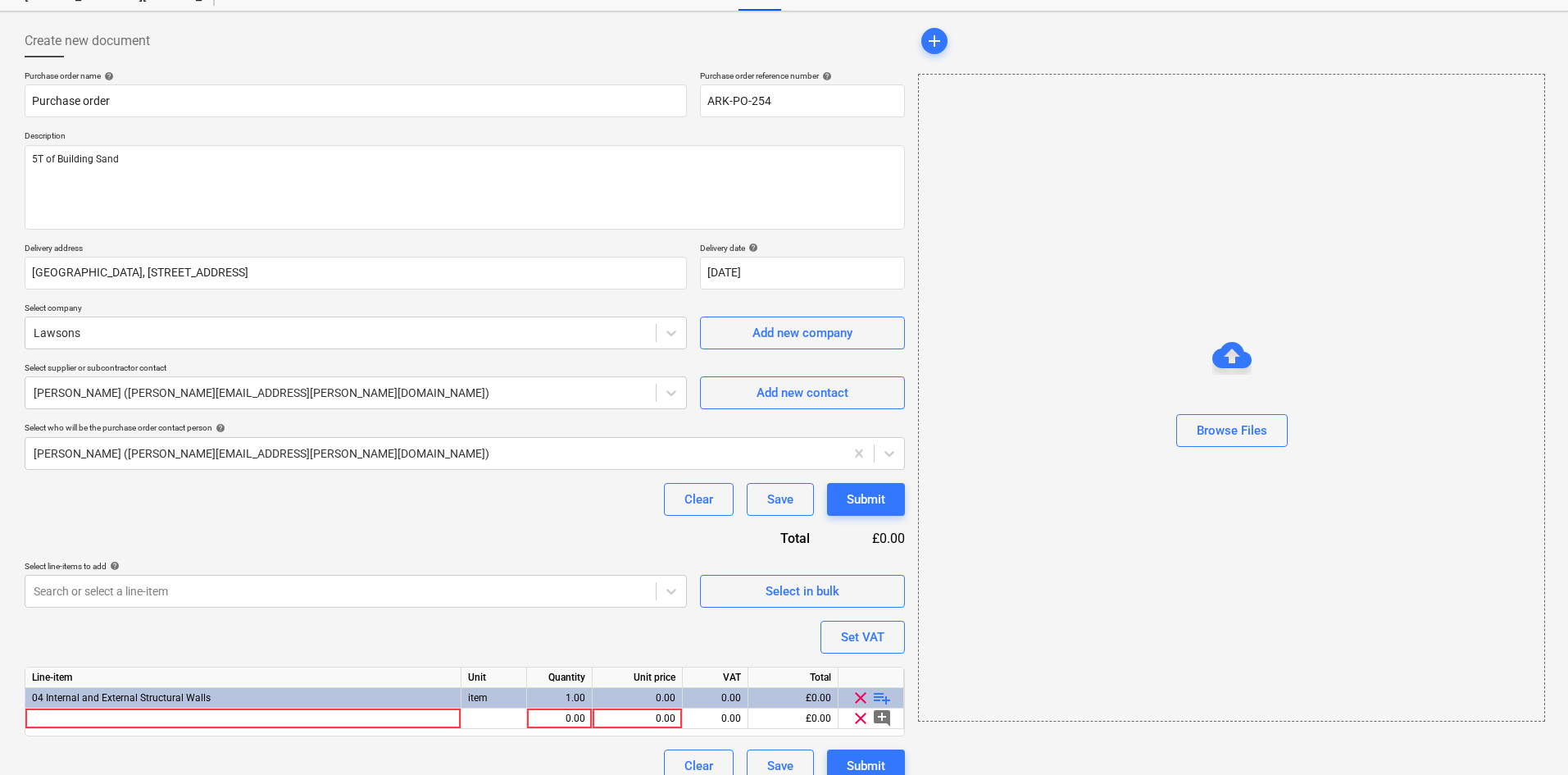
click at [317, 676] on div at bounding box center [243, 718] width 436 height 20
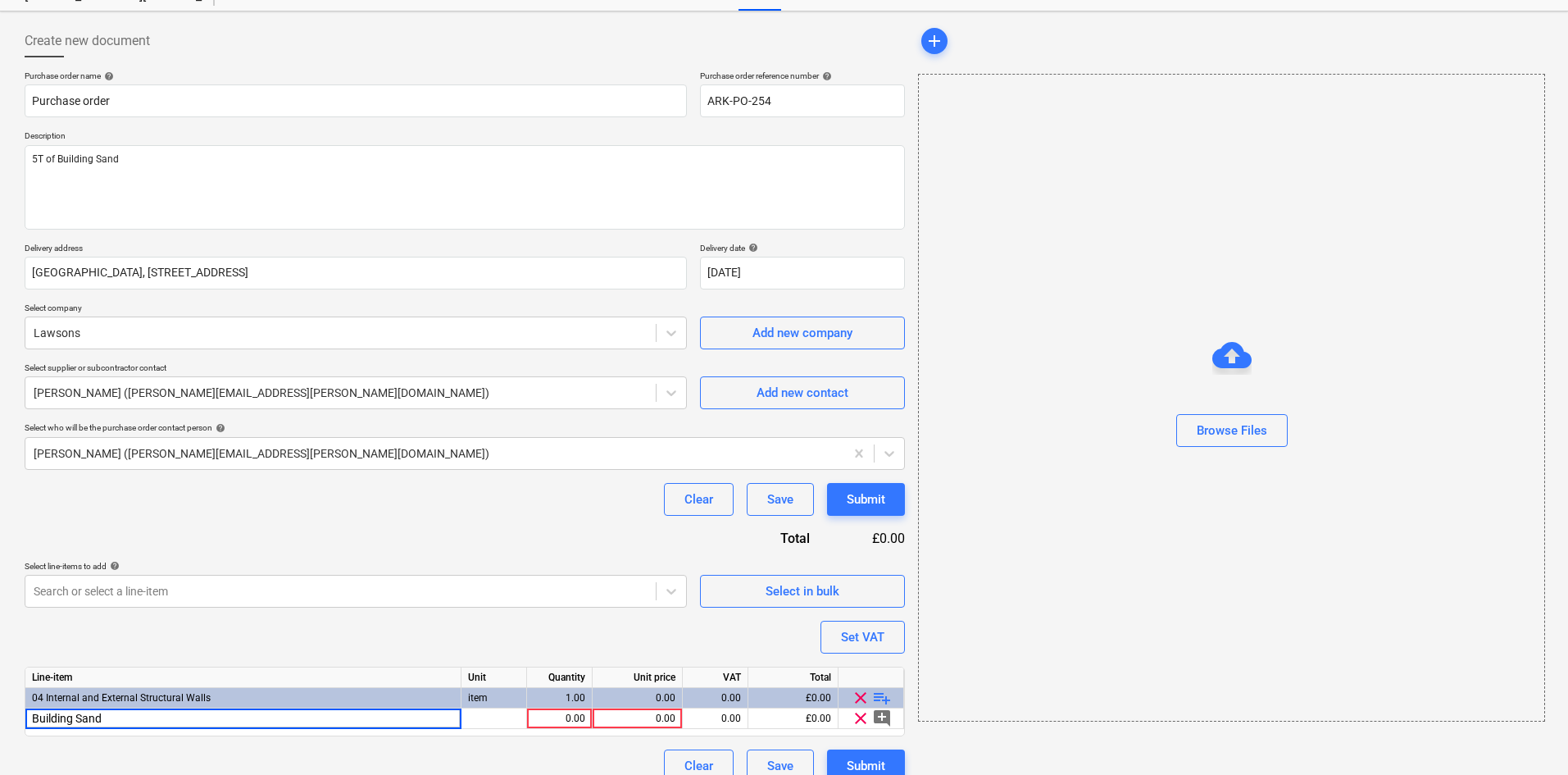
type input "Building Sand"
type textarea "x"
click at [562, 676] on div "0.00" at bounding box center [559, 718] width 51 height 20
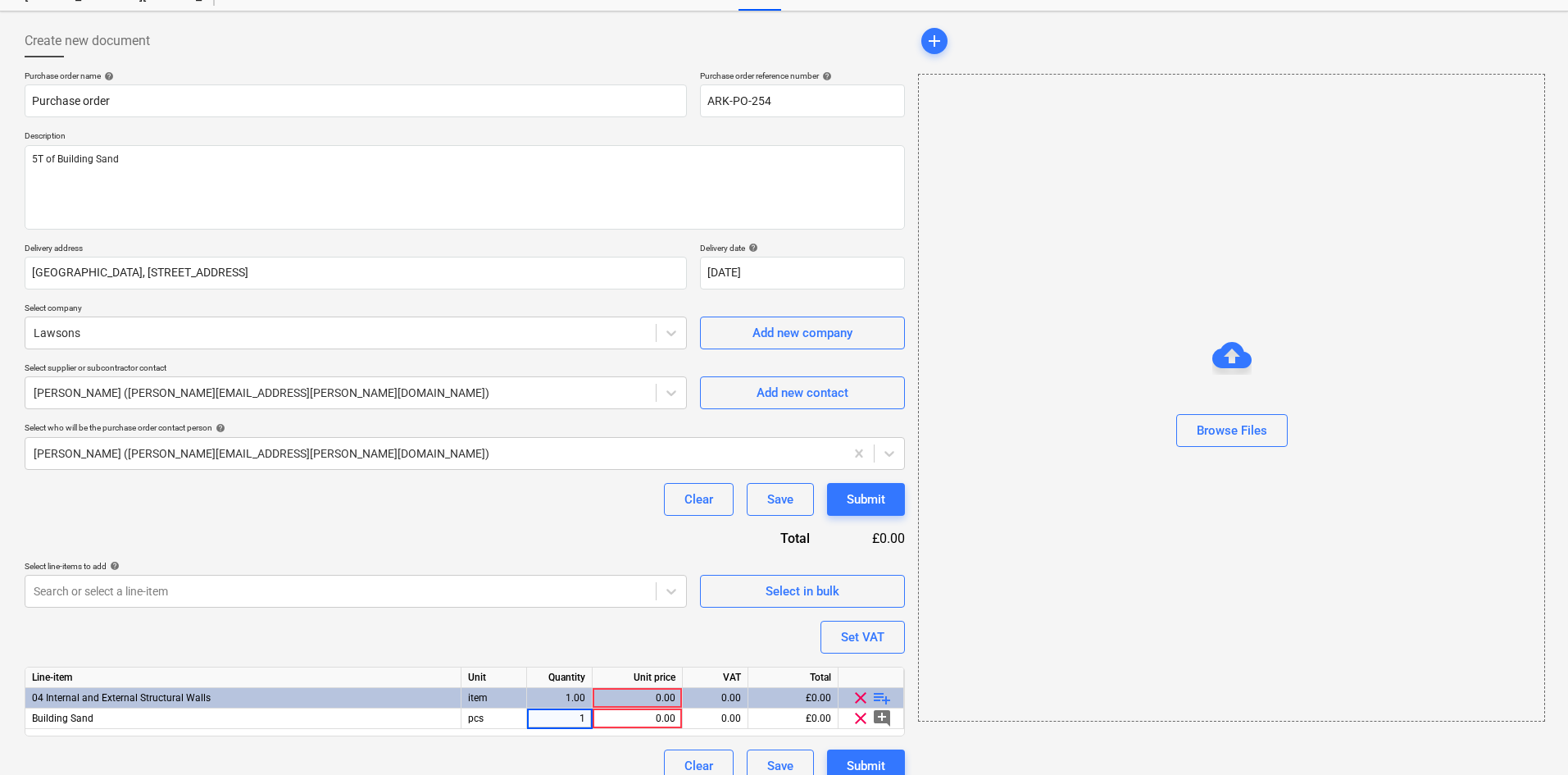
type input "5"
type textarea "x"
type input "42.50"
click at [583, 504] on div "Clear Save Submit" at bounding box center [465, 499] width 881 height 33
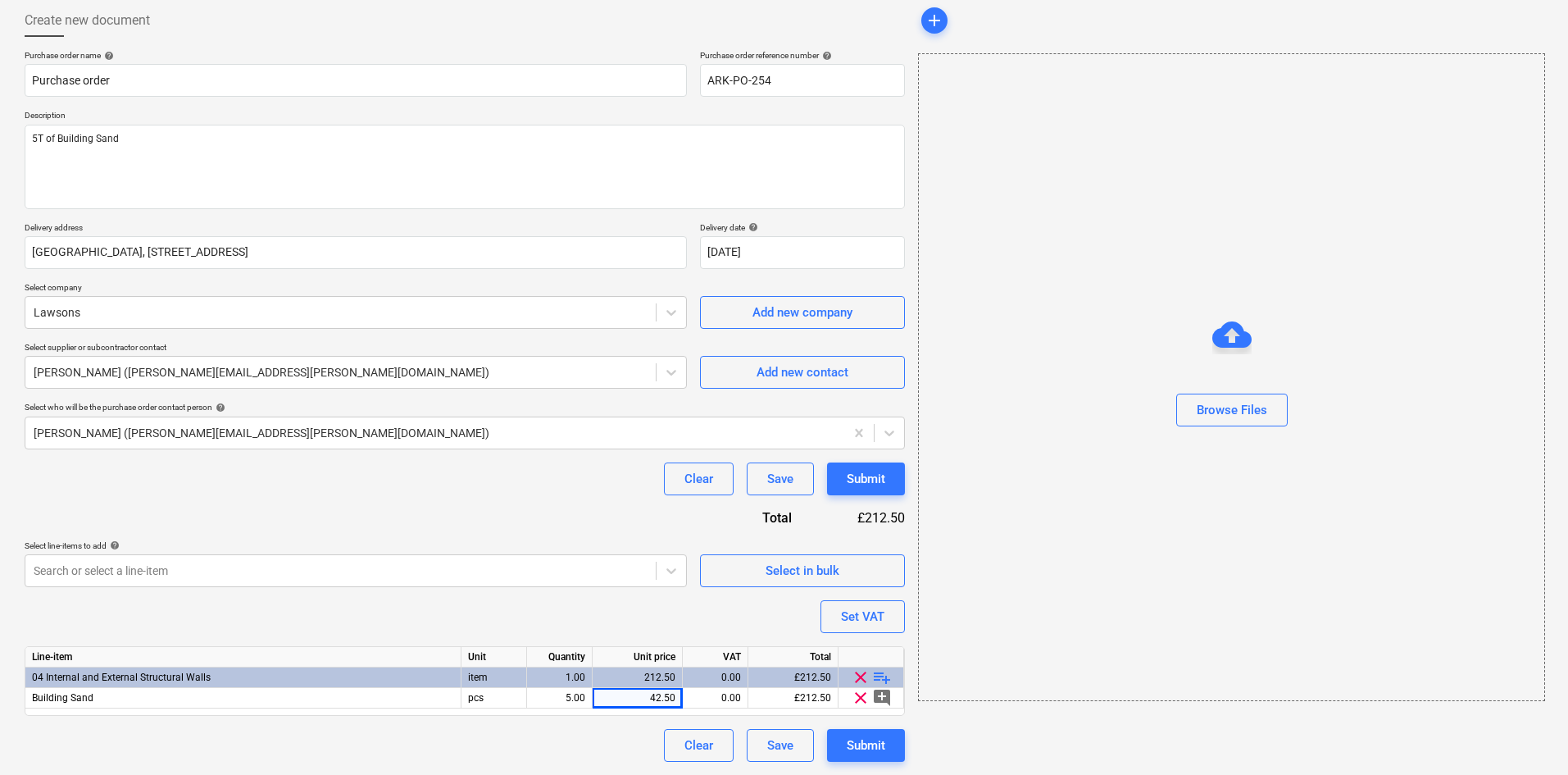
click at [883, 676] on div "Submit" at bounding box center [867, 746] width 39 height 21
type textarea "x"
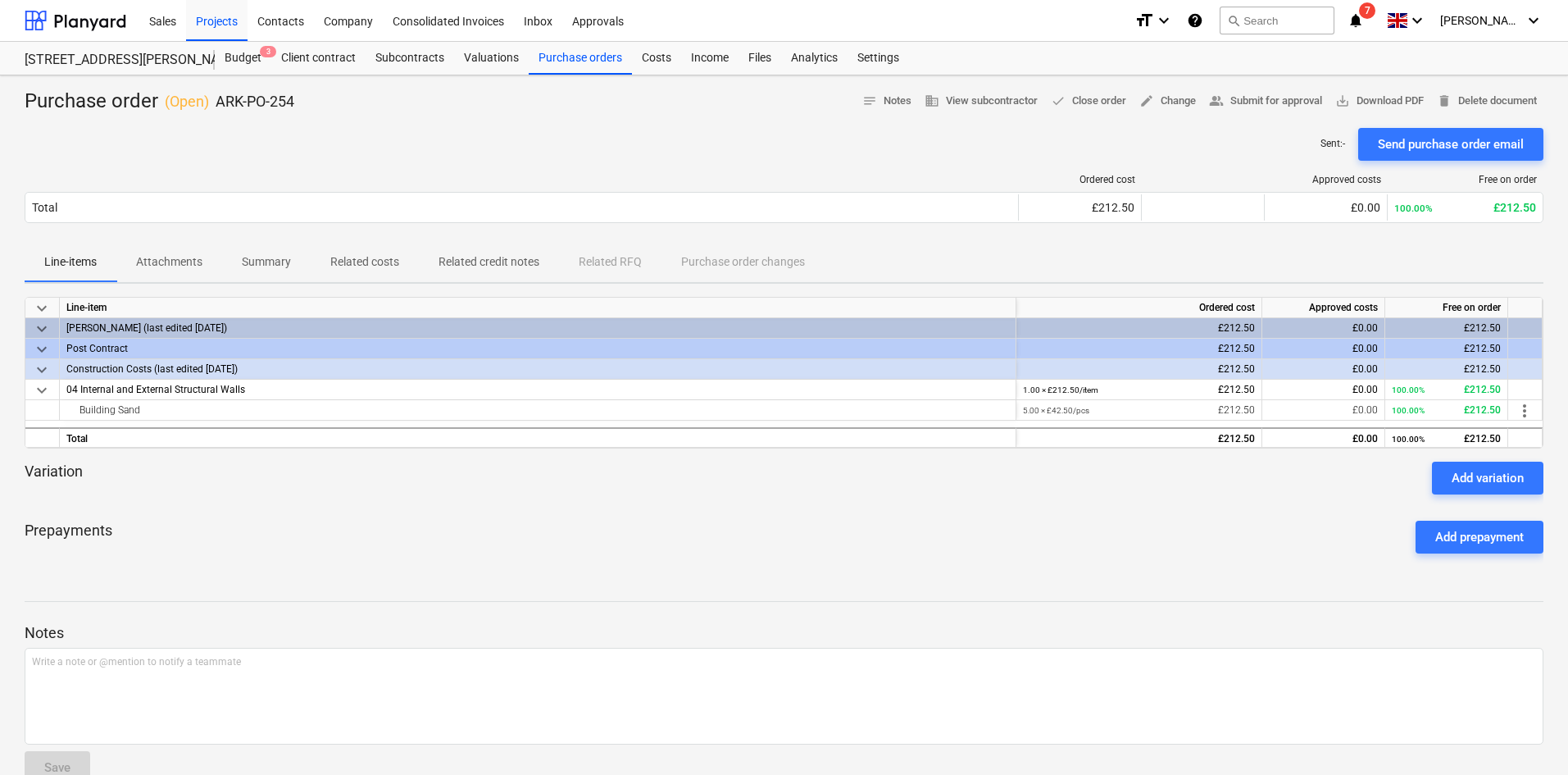
click at [1174, 108] on span "save_alt Download PDF" at bounding box center [1380, 101] width 88 height 19
click at [717, 540] on div "Prepayments Add prepayment" at bounding box center [784, 537] width 1519 height 59
